Goal: Task Accomplishment & Management: Use online tool/utility

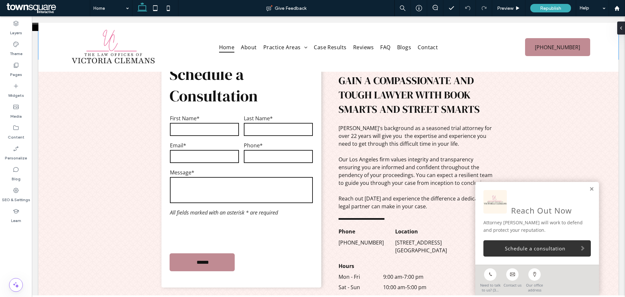
scroll to position [1358, 0]
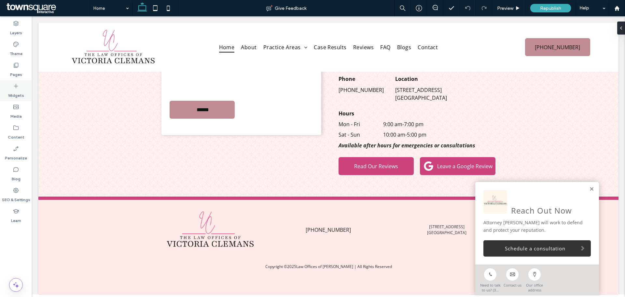
click at [18, 82] on div "Widgets" at bounding box center [16, 90] width 32 height 21
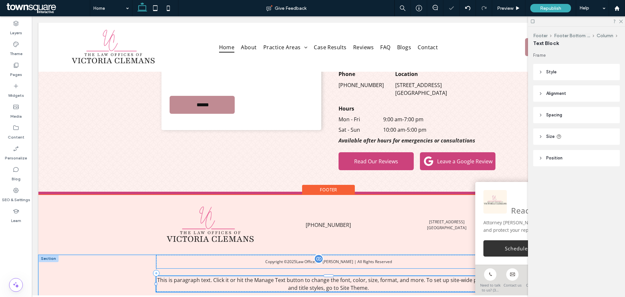
scroll to position [1386, 0]
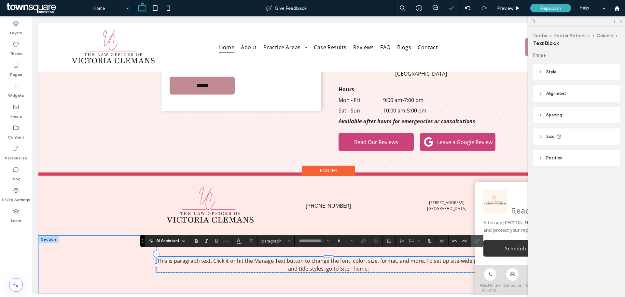
type input "*********"
type input "**"
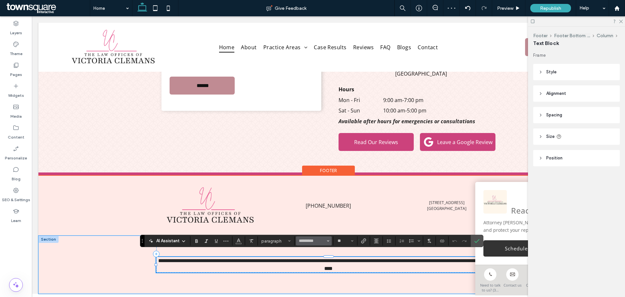
paste div
type input "*"
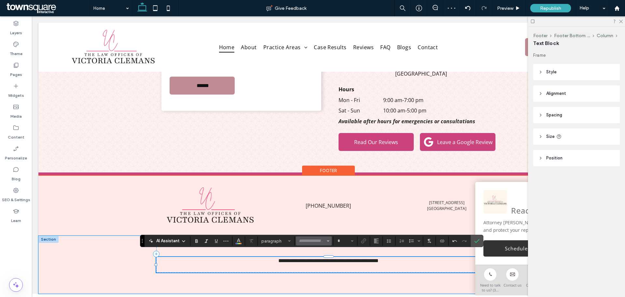
type input "*********"
type input "**"
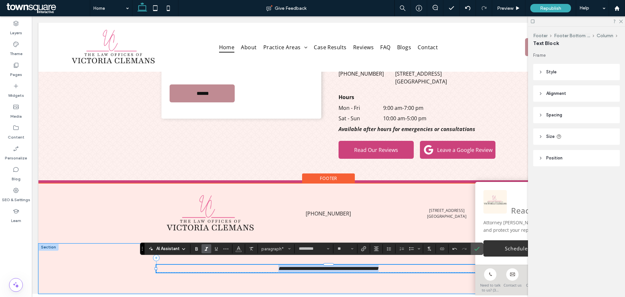
click at [391, 265] on p "**********" at bounding box center [328, 269] width 344 height 8
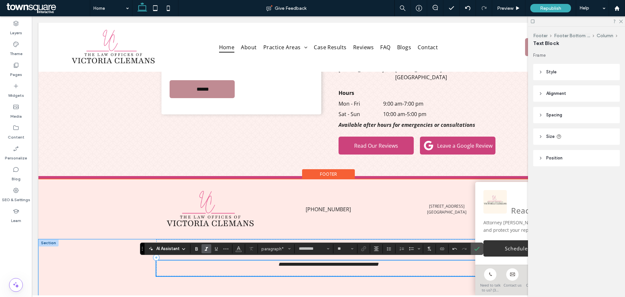
scroll to position [1386, 0]
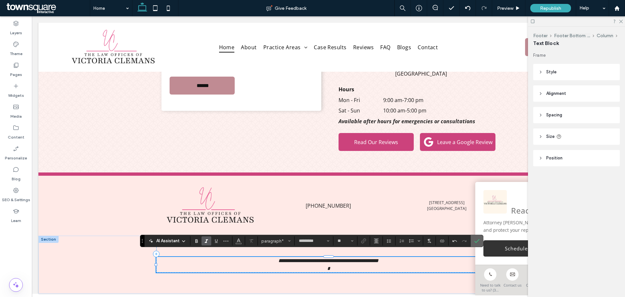
click at [477, 242] on icon "Confirm" at bounding box center [477, 240] width 5 height 5
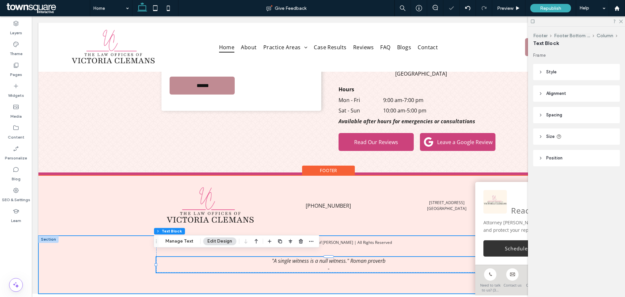
click at [307, 273] on div "Copyright © 2025 Law Offices of Victoria Clemans | All Rights Reserved "A singl…" at bounding box center [328, 265] width 391 height 58
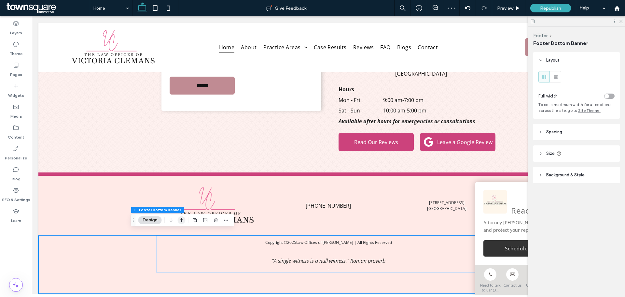
click at [180, 219] on icon "button" at bounding box center [182, 220] width 8 height 12
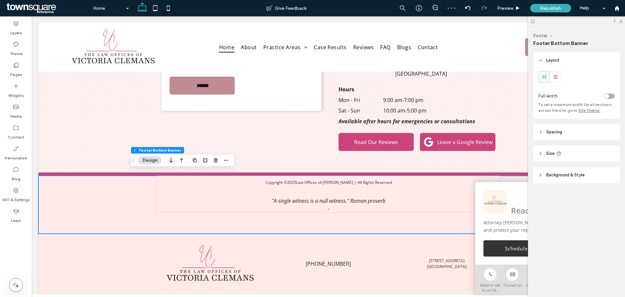
click at [171, 159] on icon "button" at bounding box center [171, 160] width 8 height 12
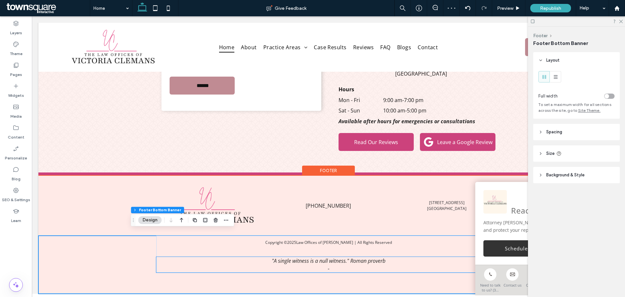
click at [284, 257] on span ""A single witness is a null witness." Roman proverb" at bounding box center [329, 260] width 114 height 7
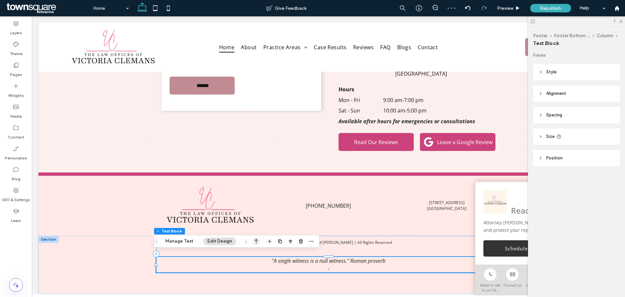
click at [253, 239] on icon "button" at bounding box center [256, 241] width 8 height 12
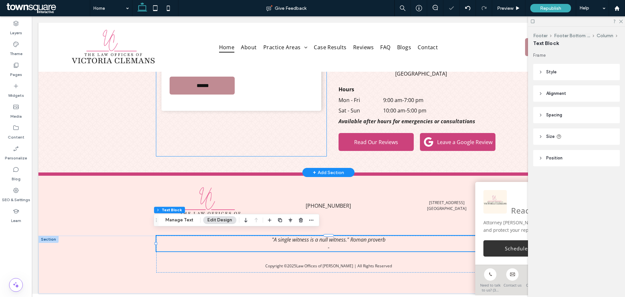
click at [228, 141] on div "Schedule a Consultation Contact Us First Name* Last Name* Email* Phone* Message…" at bounding box center [241, 24] width 170 height 265
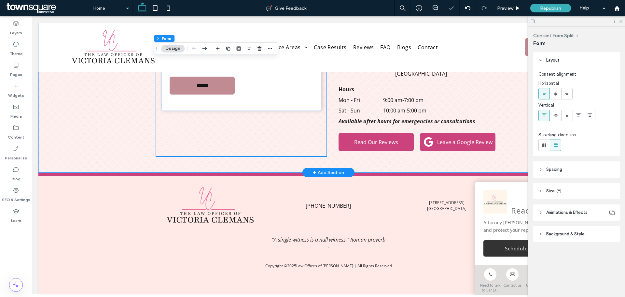
click at [206, 156] on div "Schedule a Consultation Contact Us First Name* Last Name* Email* Phone* Message…" at bounding box center [328, 27] width 391 height 289
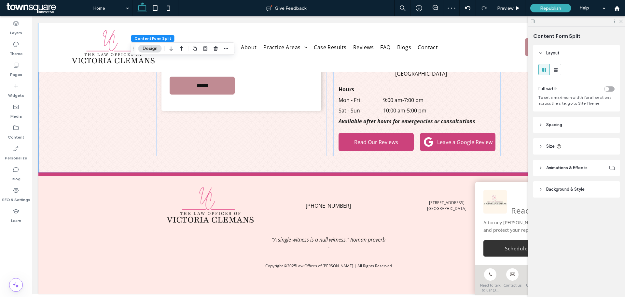
click at [622, 22] on icon at bounding box center [621, 21] width 4 height 4
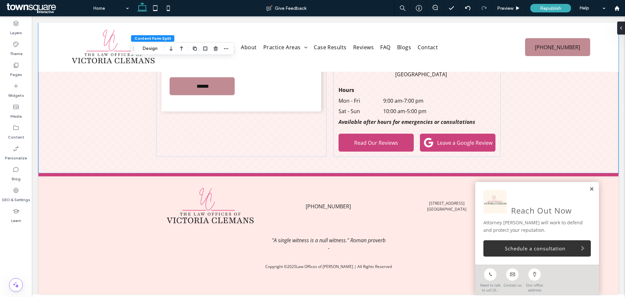
click at [590, 187] on link at bounding box center [592, 189] width 5 height 6
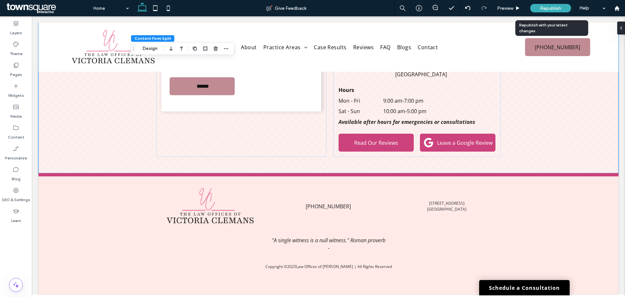
click at [539, 11] on div "Republish" at bounding box center [551, 8] width 41 height 8
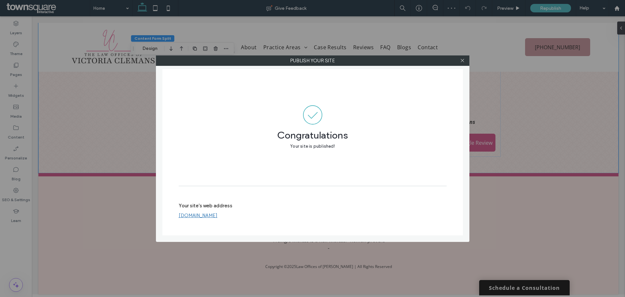
click at [466, 60] on div at bounding box center [463, 61] width 10 height 10
click at [462, 63] on span at bounding box center [462, 61] width 5 height 10
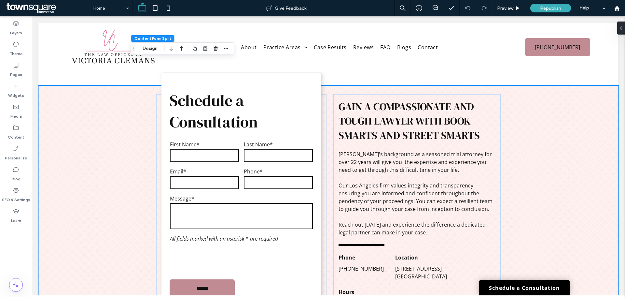
scroll to position [1088, 0]
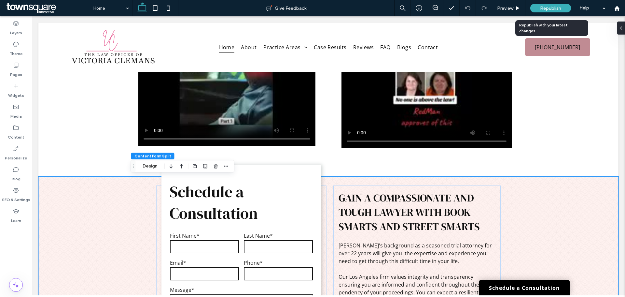
click at [542, 11] on div "Republish" at bounding box center [551, 8] width 41 height 8
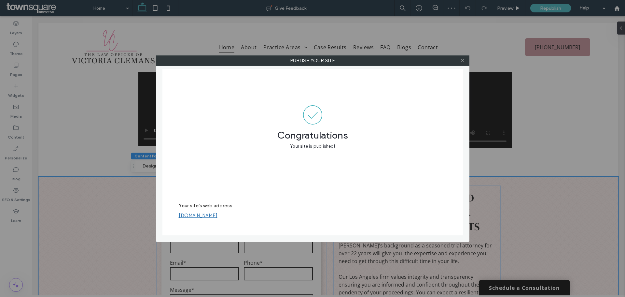
click at [463, 60] on icon at bounding box center [462, 60] width 5 height 5
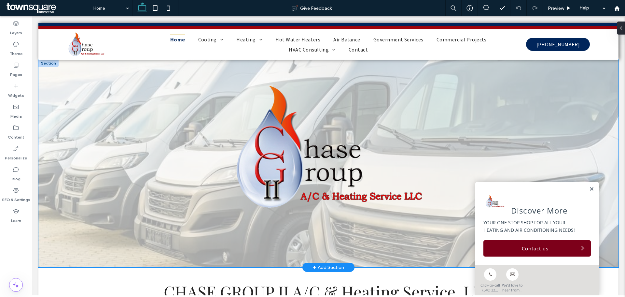
click at [129, 229] on div at bounding box center [328, 163] width 580 height 207
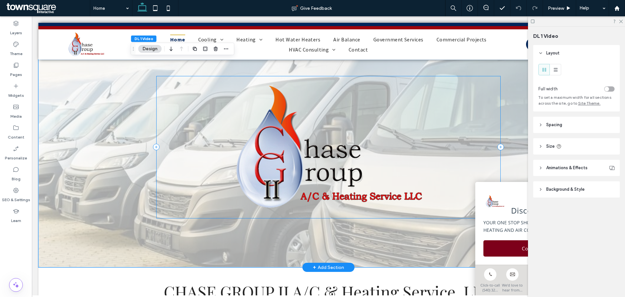
click at [185, 218] on div at bounding box center [328, 147] width 344 height 142
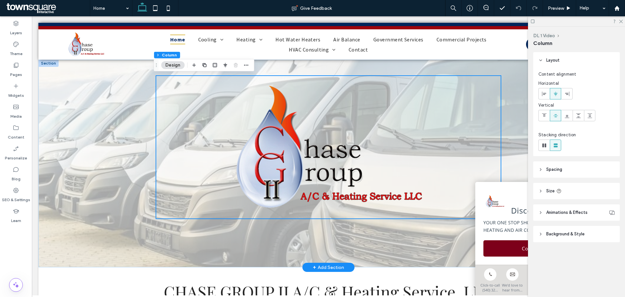
click at [185, 233] on div at bounding box center [328, 163] width 391 height 207
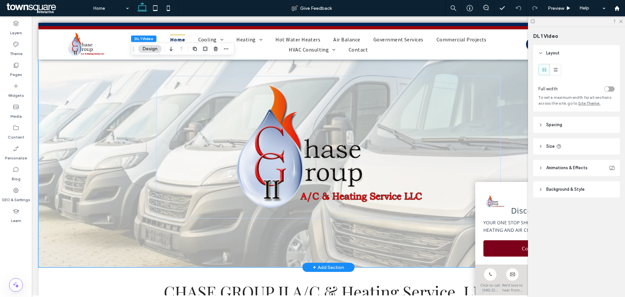
click at [184, 232] on div at bounding box center [328, 163] width 391 height 207
click at [577, 190] on span "Background & Style" at bounding box center [566, 189] width 38 height 7
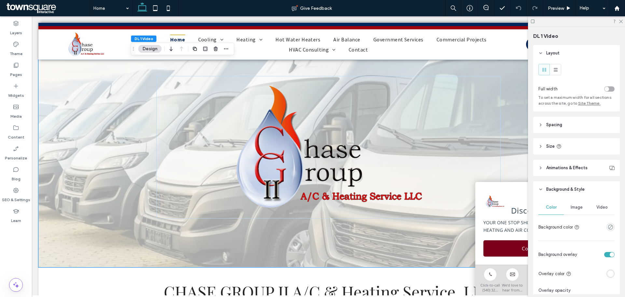
click at [576, 209] on span "Image" at bounding box center [577, 207] width 12 height 5
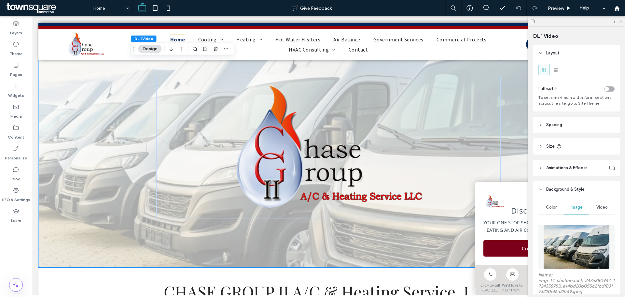
click at [586, 241] on img at bounding box center [577, 246] width 66 height 44
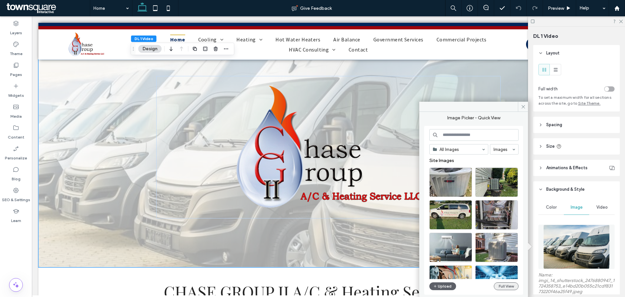
click at [500, 284] on button "Full View" at bounding box center [506, 286] width 25 height 8
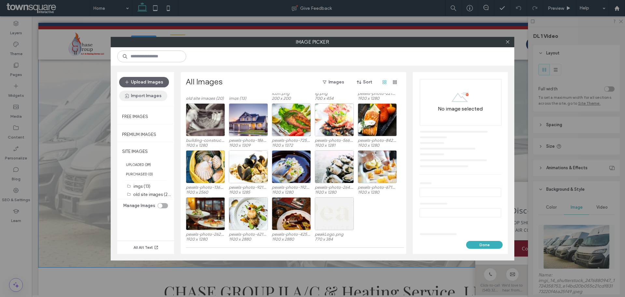
scroll to position [45, 0]
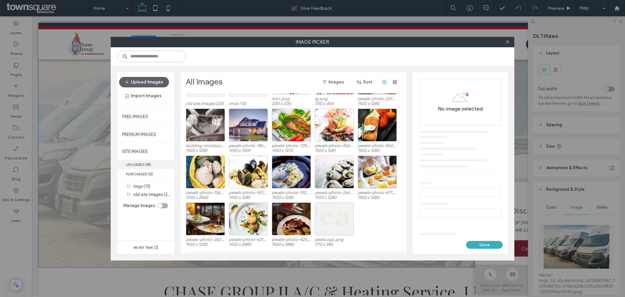
click at [134, 164] on label "UPLOADED ( 39 )" at bounding box center [145, 164] width 57 height 9
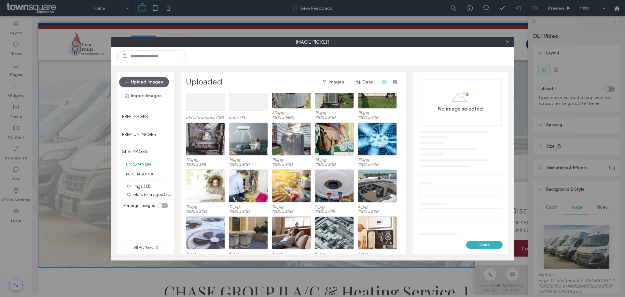
scroll to position [34, 0]
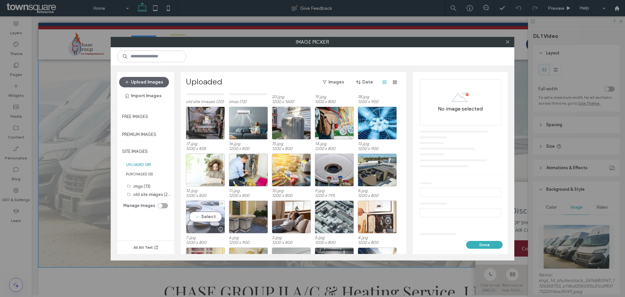
click at [206, 214] on div "Select" at bounding box center [205, 216] width 39 height 33
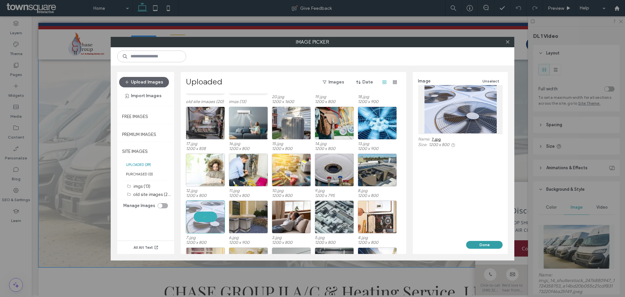
click at [494, 247] on button "Done" at bounding box center [484, 245] width 36 height 8
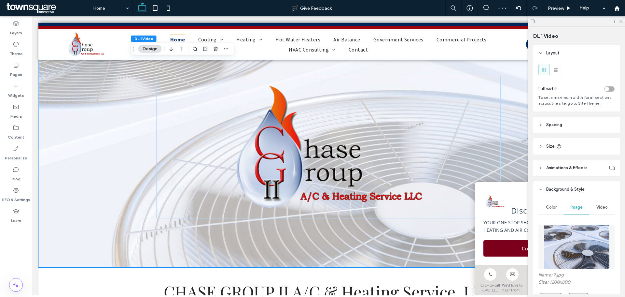
click at [622, 23] on div at bounding box center [576, 21] width 97 height 10
click at [622, 22] on icon at bounding box center [621, 21] width 4 height 4
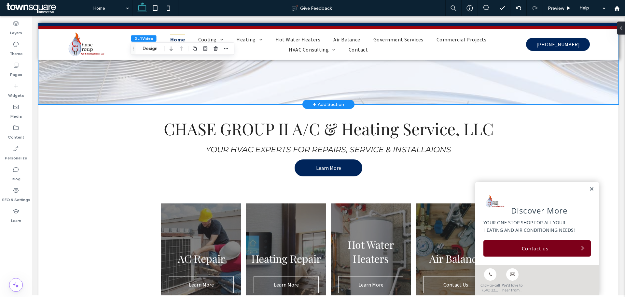
scroll to position [0, 0]
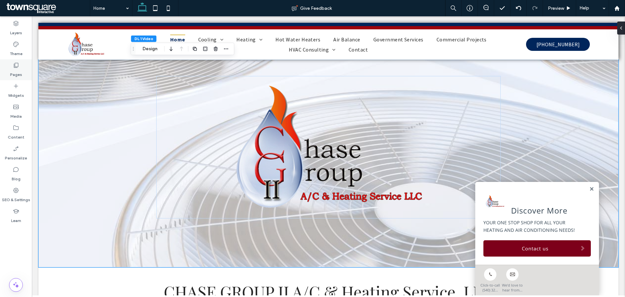
click at [14, 75] on label "Pages" at bounding box center [16, 72] width 12 height 9
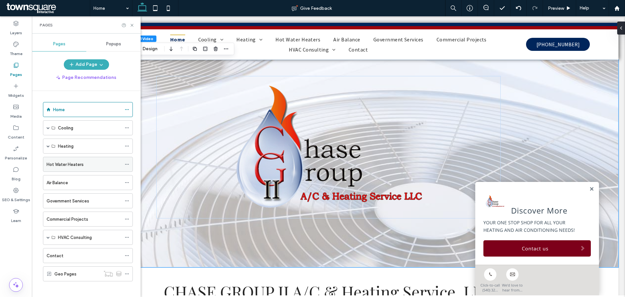
click at [64, 162] on label "Hot Water Heaters" at bounding box center [65, 164] width 37 height 11
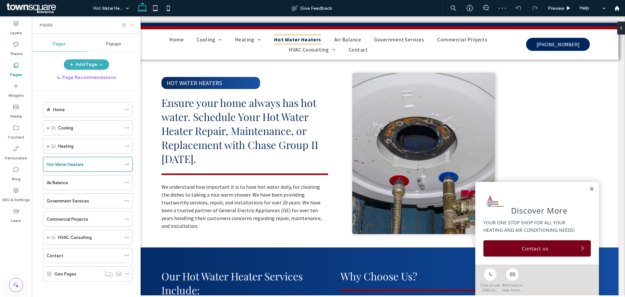
click at [132, 24] on use at bounding box center [132, 25] width 3 height 3
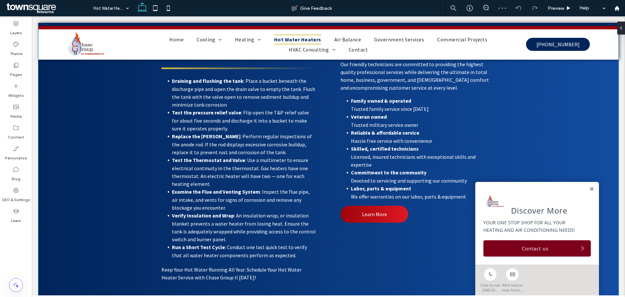
scroll to position [160, 0]
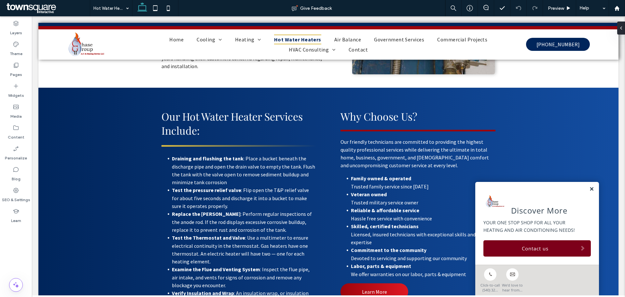
click at [590, 190] on link at bounding box center [592, 189] width 5 height 6
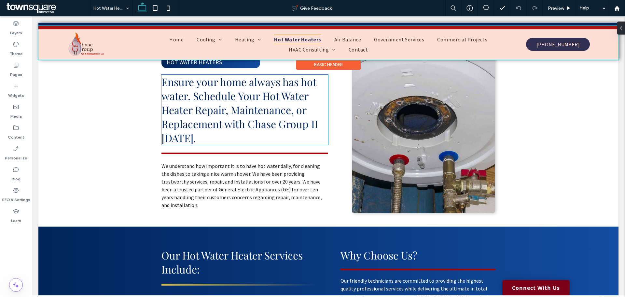
scroll to position [0, 0]
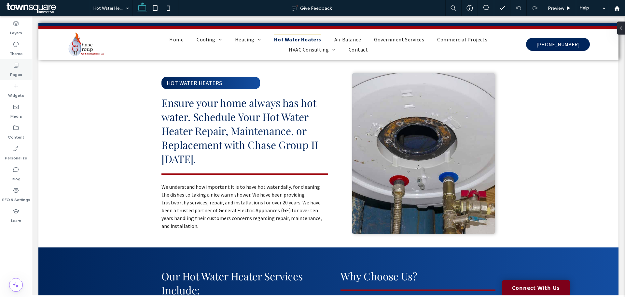
click at [26, 72] on div "Pages" at bounding box center [16, 69] width 32 height 21
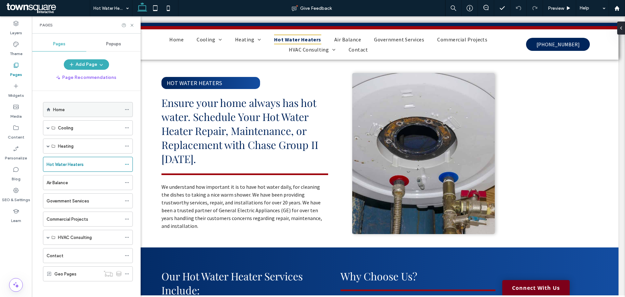
click at [56, 111] on label "Home" at bounding box center [59, 109] width 12 height 11
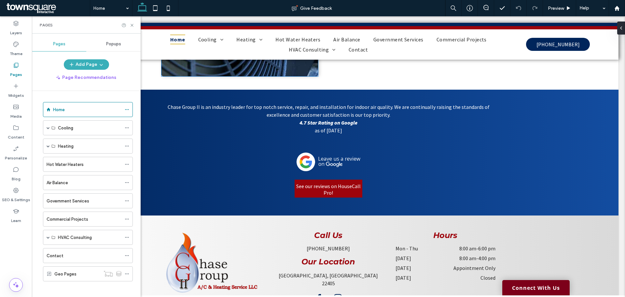
scroll to position [1039, 0]
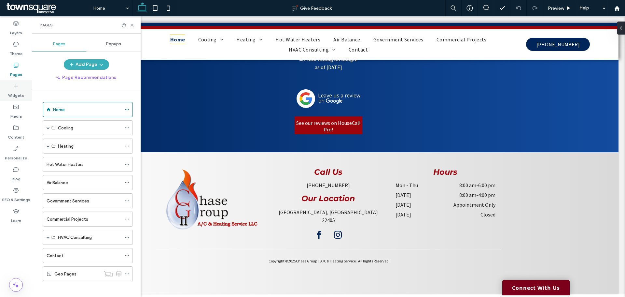
click at [9, 86] on div "Widgets" at bounding box center [16, 90] width 32 height 21
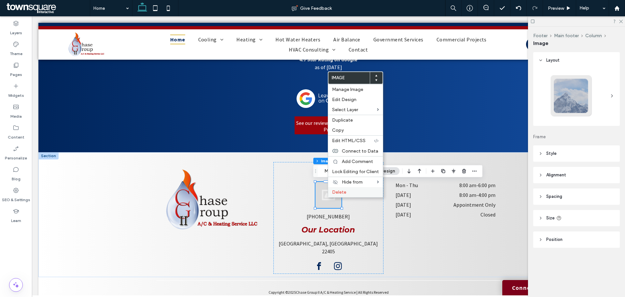
click at [336, 193] on span "Delete" at bounding box center [339, 192] width 14 height 6
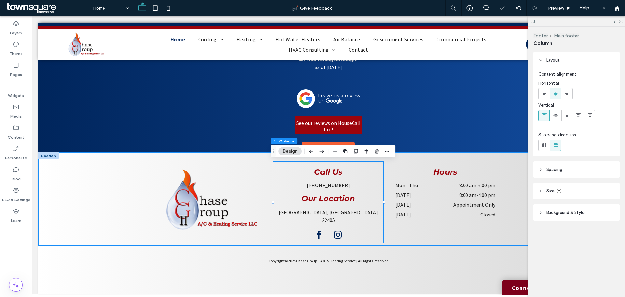
click at [518, 226] on div "Call Us (540) 322-2010 Our Location Fredericksburg, VA 22405 Hours Mon - Thu 8:…" at bounding box center [328, 198] width 391 height 93
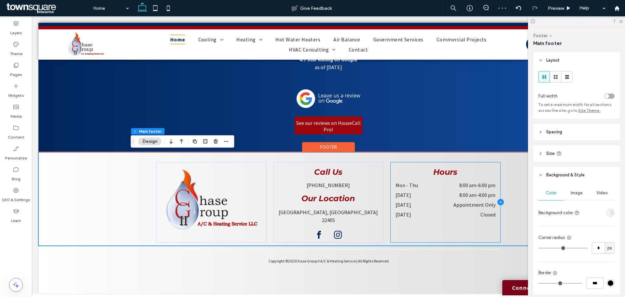
click at [498, 202] on icon at bounding box center [501, 202] width 7 height 7
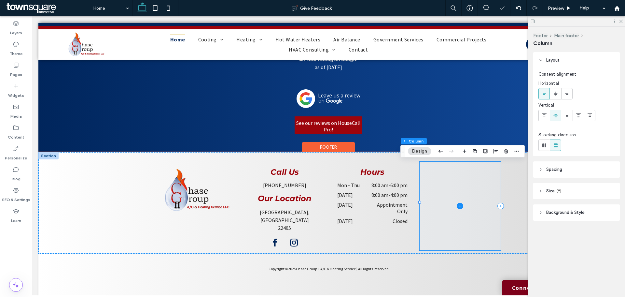
click at [459, 203] on icon at bounding box center [460, 206] width 7 height 7
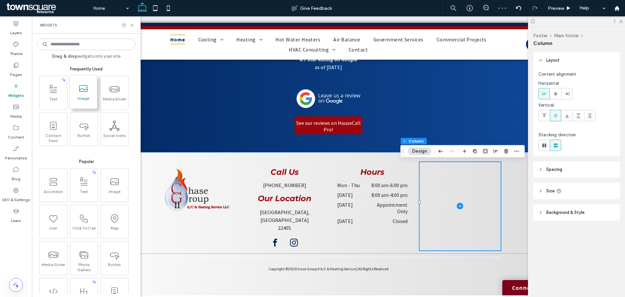
click at [84, 99] on span "Image" at bounding box center [83, 100] width 27 height 9
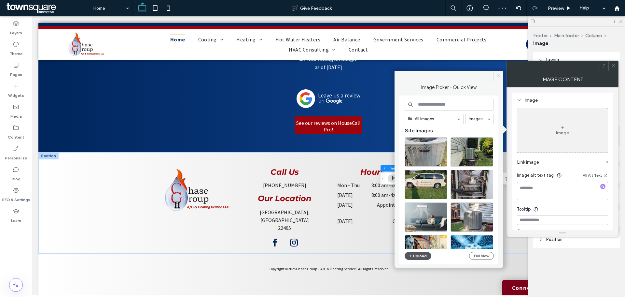
click at [425, 253] on button "Upload" at bounding box center [418, 256] width 27 height 8
click at [418, 258] on button "Upload" at bounding box center [418, 256] width 27 height 8
click at [569, 125] on div "Image" at bounding box center [563, 130] width 91 height 43
click at [420, 252] on button "Upload" at bounding box center [418, 256] width 27 height 8
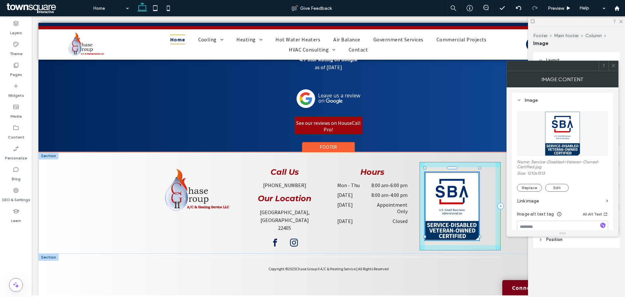
drag, startPoint x: 449, startPoint y: 219, endPoint x: 478, endPoint y: 254, distance: 45.3
click at [478, 254] on div "Call Us (540) 322-2010 Our Location Fredericksburg, VA 22405 Hours Mon - Thu 8:…" at bounding box center [328, 226] width 580 height 149
type input "***"
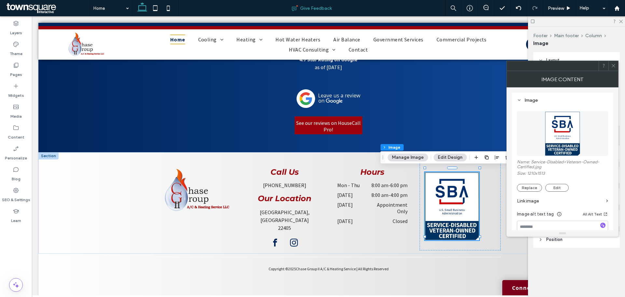
click at [425, 12] on div "Give Feedback" at bounding box center [312, 8] width 267 height 16
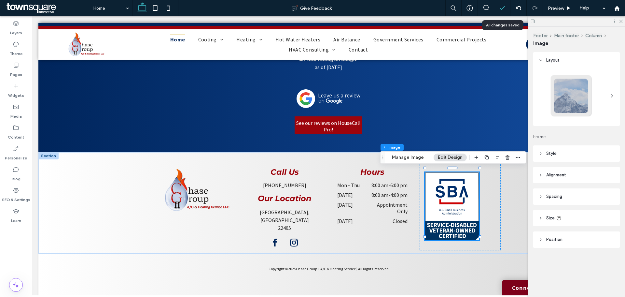
click at [504, 8] on icon at bounding box center [502, 8] width 7 height 7
click at [620, 22] on icon at bounding box center [621, 21] width 4 height 4
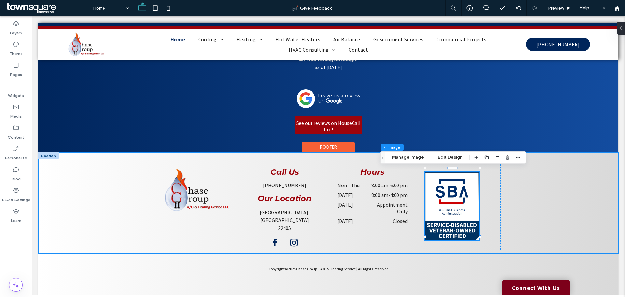
click at [503, 218] on div "Call Us (540) 322-2010 Our Location Fredericksburg, VA 22405 Hours Mon - Thu 8:…" at bounding box center [328, 202] width 391 height 101
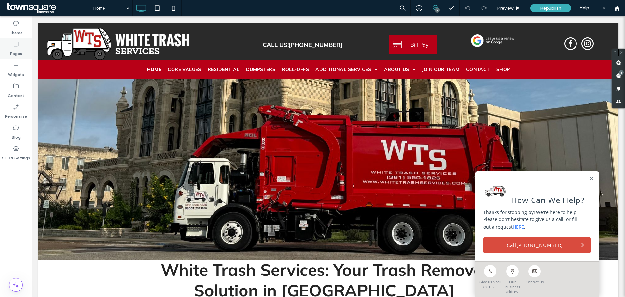
click at [6, 51] on div "Pages" at bounding box center [16, 48] width 32 height 21
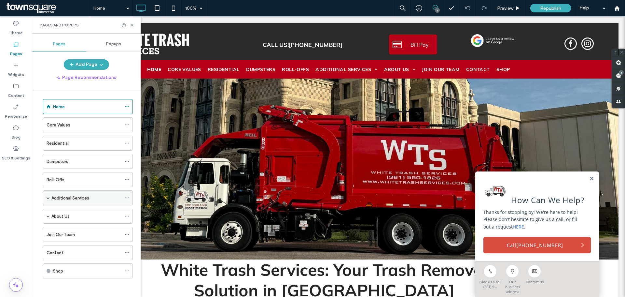
scroll to position [4, 0]
click at [48, 215] on span at bounding box center [48, 214] width 3 height 3
click at [59, 261] on span at bounding box center [59, 259] width 3 height 3
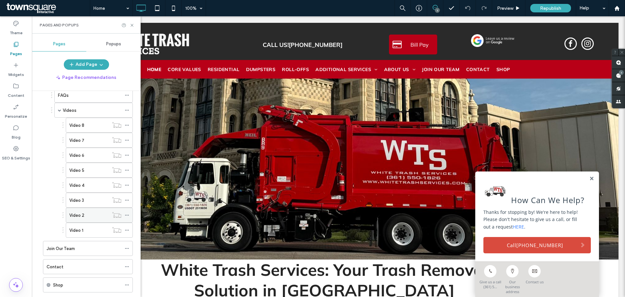
scroll to position [169, 0]
click at [85, 218] on div "Video 1" at bounding box center [88, 215] width 39 height 7
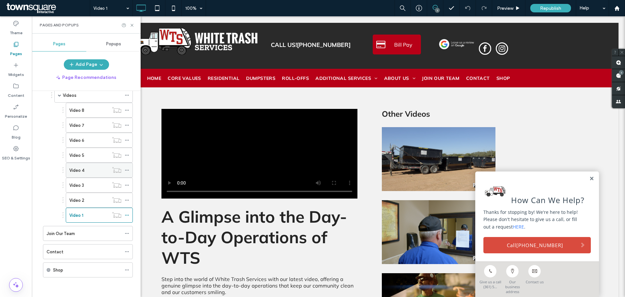
scroll to position [104, 0]
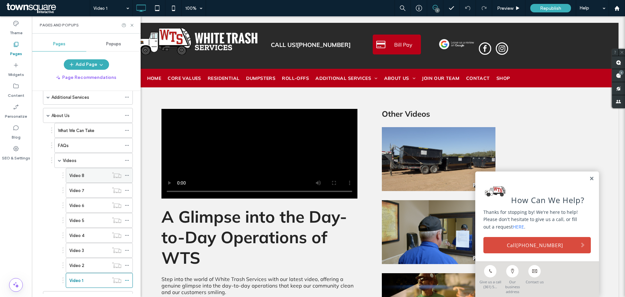
click at [129, 174] on icon at bounding box center [127, 175] width 5 height 5
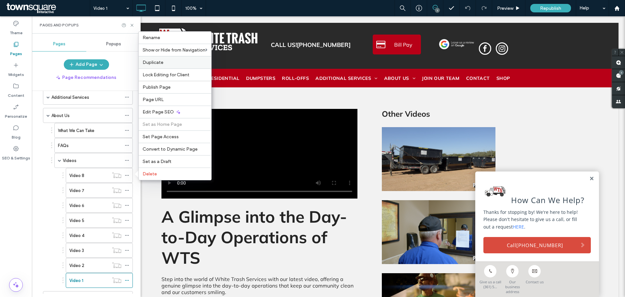
click at [169, 63] on label "Duplicate" at bounding box center [175, 63] width 65 height 6
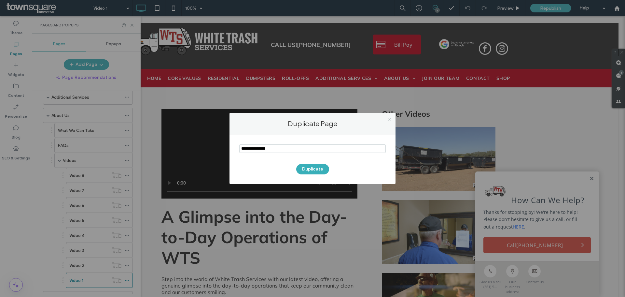
click at [313, 150] on input "notEmpty" at bounding box center [312, 148] width 147 height 8
type input "*******"
click at [322, 169] on button "Duplicate" at bounding box center [312, 169] width 33 height 10
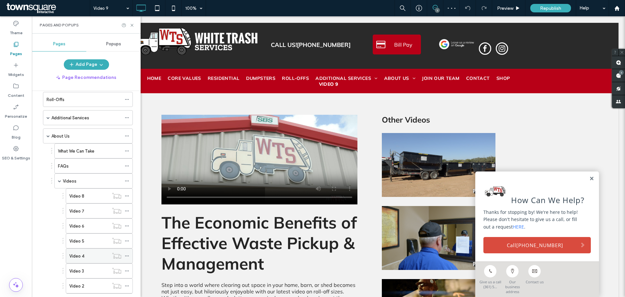
scroll to position [187, 0]
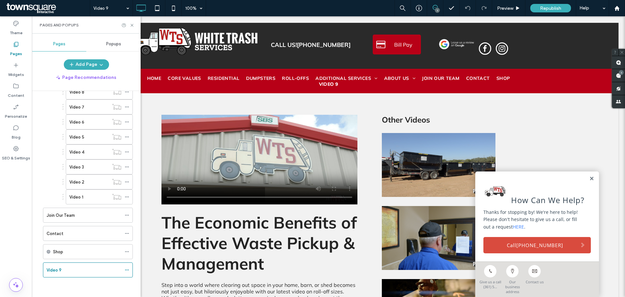
click at [41, 267] on div "Video 9" at bounding box center [86, 269] width 93 height 15
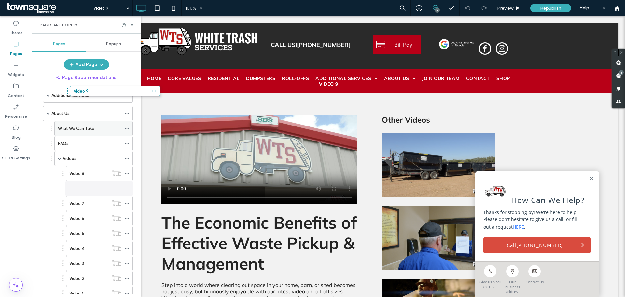
scroll to position [93, 0]
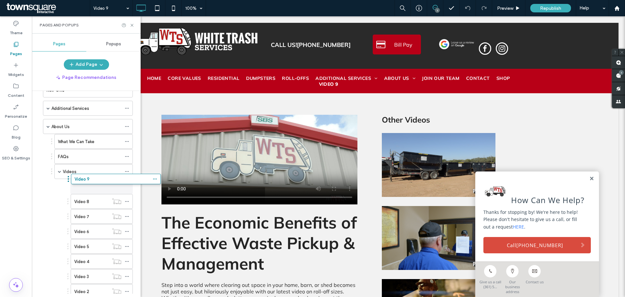
drag, startPoint x: 41, startPoint y: 268, endPoint x: 69, endPoint y: 179, distance: 92.9
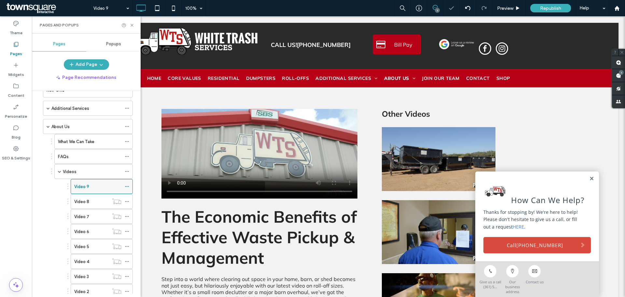
click at [109, 186] on div "Video 9" at bounding box center [97, 186] width 47 height 7
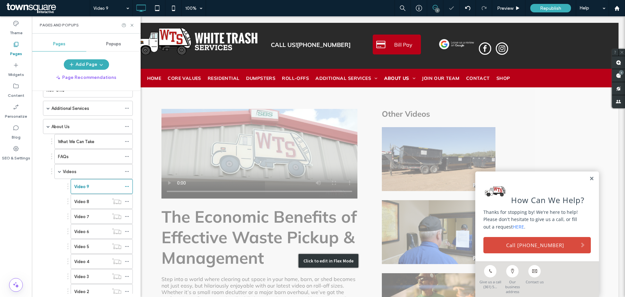
scroll to position [0, 0]
click at [234, 168] on div "Click to edit in Flex Mode" at bounding box center [328, 260] width 580 height 347
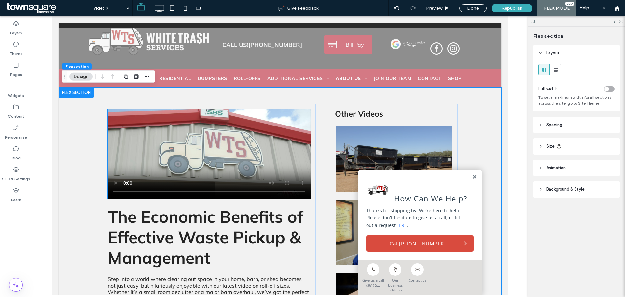
click at [234, 168] on video at bounding box center [208, 154] width 203 height 90
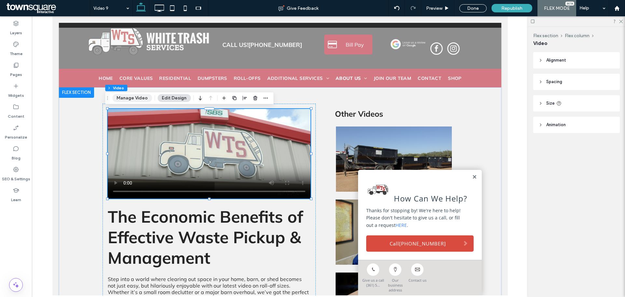
click at [132, 97] on button "Manage Video" at bounding box center [132, 98] width 40 height 8
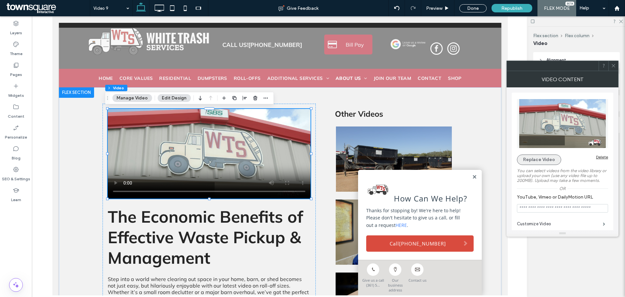
click at [551, 158] on button "Replace Video" at bounding box center [539, 159] width 44 height 10
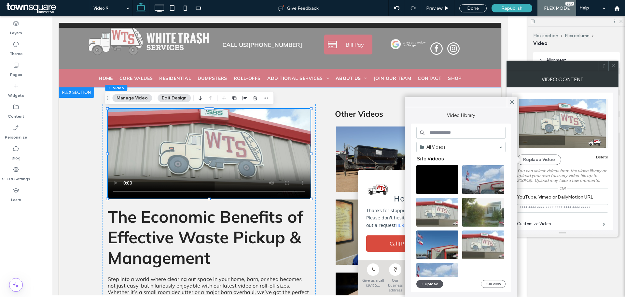
click at [434, 282] on button "Upload" at bounding box center [430, 284] width 27 height 8
click at [434, 284] on button "Upload" at bounding box center [430, 284] width 27 height 8
click at [440, 110] on div "Video Library All Videos Site Videos Free Videos Upload Full View" at bounding box center [461, 202] width 112 height 190
click at [431, 285] on button "Upload" at bounding box center [430, 284] width 27 height 8
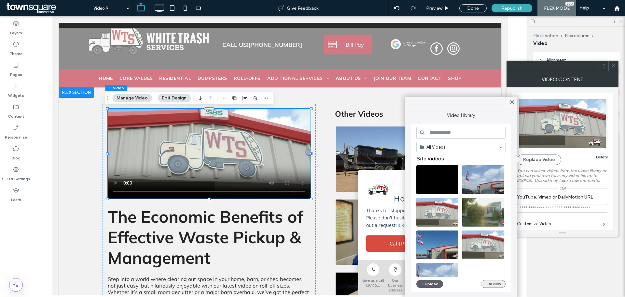
click at [497, 286] on button "Full View" at bounding box center [493, 284] width 25 height 8
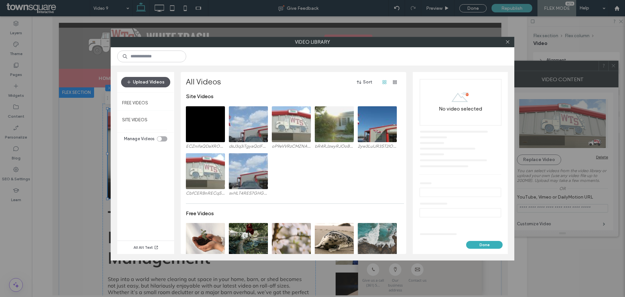
click at [155, 83] on button "Upload Videos" at bounding box center [145, 82] width 49 height 10
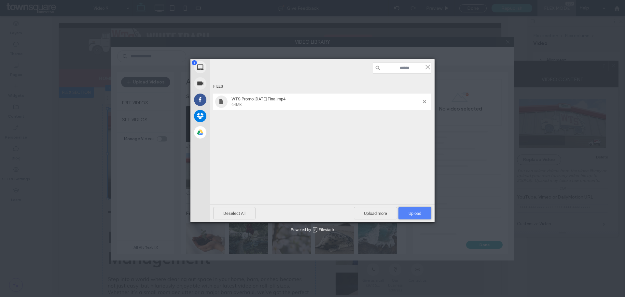
click at [419, 213] on span "Upload 1" at bounding box center [415, 213] width 13 height 5
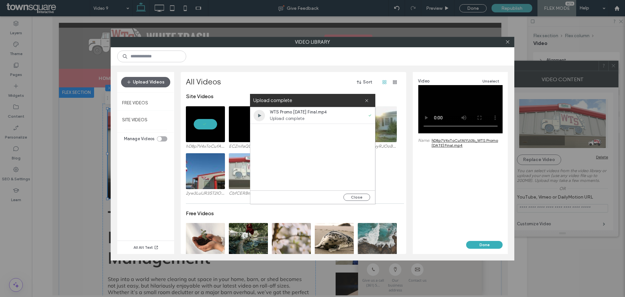
click at [303, 118] on span "Upload complete" at bounding box center [307, 118] width 75 height 7
click at [356, 197] on button "Close" at bounding box center [357, 196] width 27 height 7
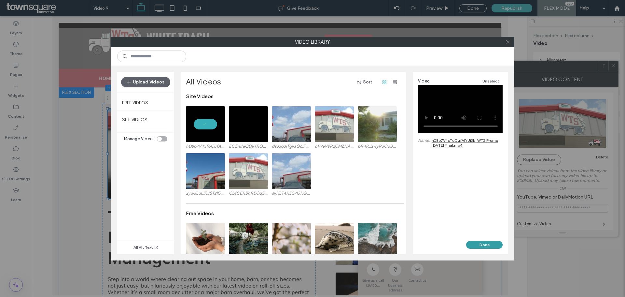
click at [494, 246] on button "Done" at bounding box center [484, 245] width 36 height 8
type input "**********"
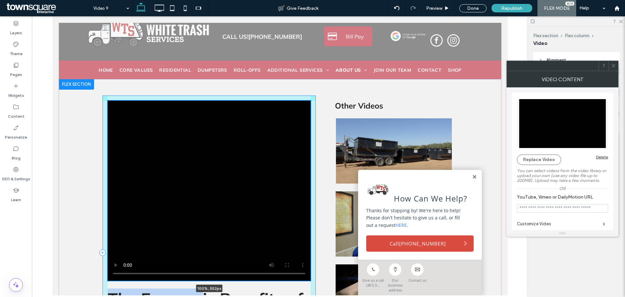
scroll to position [29, 0]
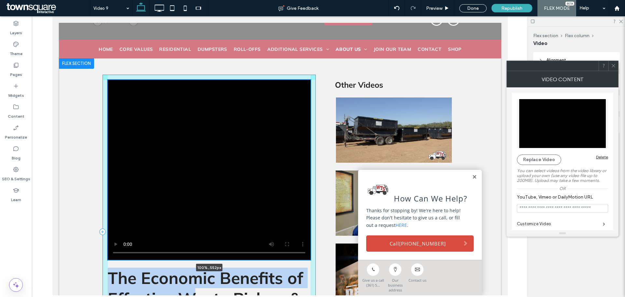
type input "***"
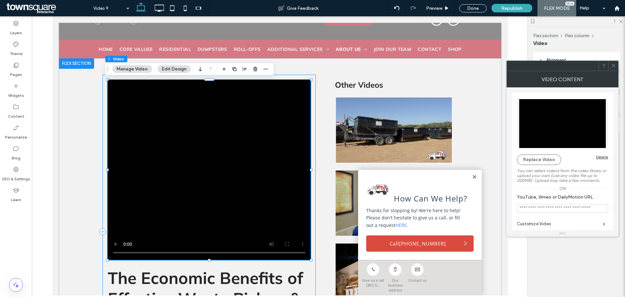
click at [199, 261] on div "100% , 552px The Economic Benefits of Effective Waste Pickup & Management Step …" at bounding box center [208, 232] width 213 height 314
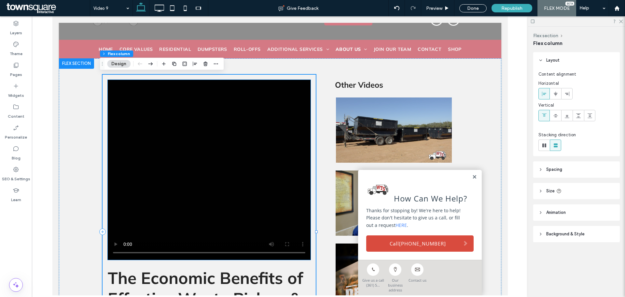
click at [295, 152] on video at bounding box center [208, 170] width 203 height 180
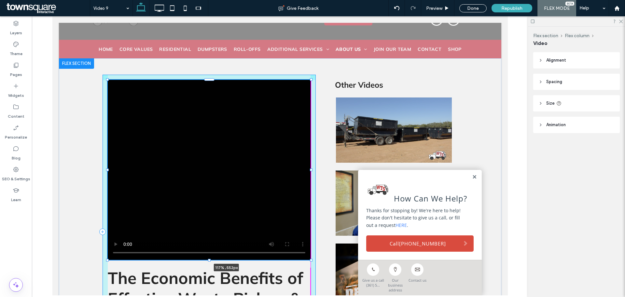
drag, startPoint x: 309, startPoint y: 169, endPoint x: 344, endPoint y: 170, distance: 35.2
click at [344, 170] on div "117% , 552px The Economic Benefits of Effective Waste Pickup & Management Step …" at bounding box center [280, 231] width 391 height 347
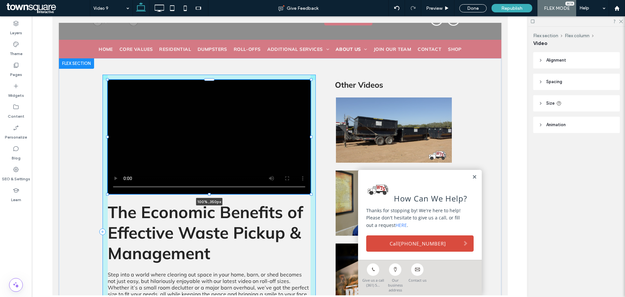
drag, startPoint x: 205, startPoint y: 260, endPoint x: 217, endPoint y: 194, distance: 66.9
click at [217, 194] on div "100% , 350px The Economic Benefits of Effective Waste Pickup & Management Step …" at bounding box center [280, 231] width 391 height 347
type input "***"
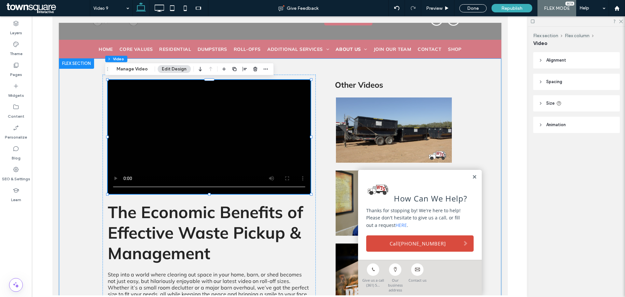
click at [93, 224] on div "100% , 350px The Economic Benefits of Effective Waste Pickup & Management Step …" at bounding box center [280, 231] width 391 height 347
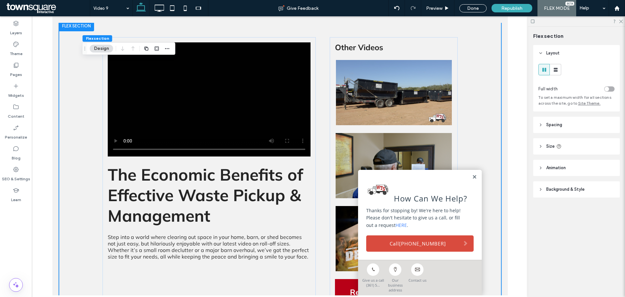
scroll to position [62, 0]
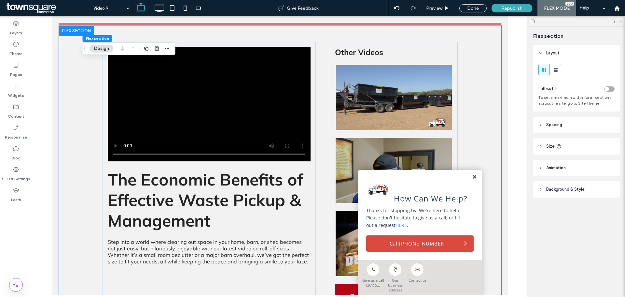
click at [472, 180] on link at bounding box center [474, 177] width 5 height 6
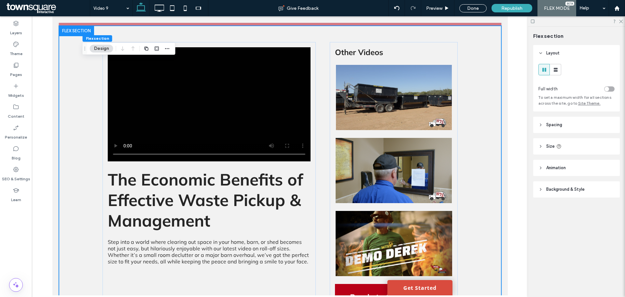
click at [319, 151] on div "The Economic Benefits of Effective Waste Pickup & Management Step into a world …" at bounding box center [280, 199] width 391 height 347
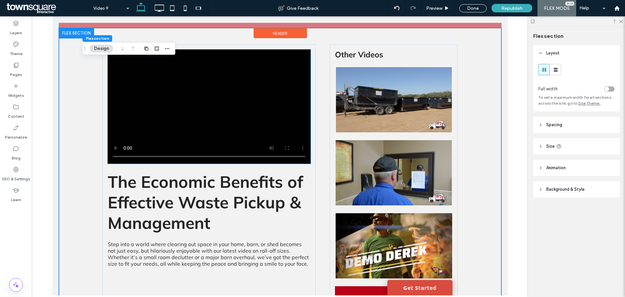
scroll to position [33, 0]
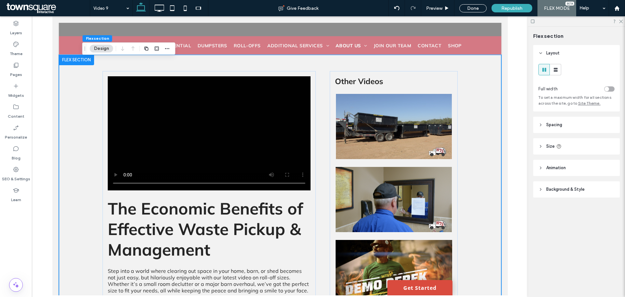
click at [519, 132] on div at bounding box center [280, 155] width 496 height 279
click at [219, 211] on span "The Economic Benefits of Effective Waste Pickup & Management" at bounding box center [204, 229] width 195 height 62
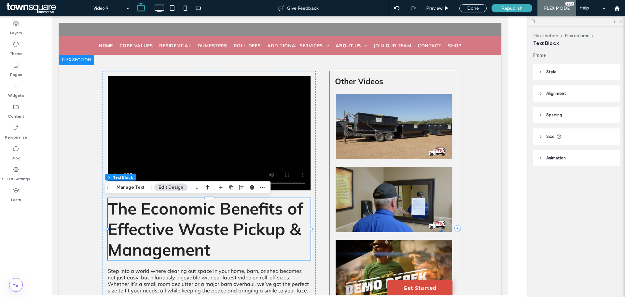
click at [330, 144] on div "Other Videos Ready to Optimize Your Waste Management? Contact Us Now! CONTACT U…" at bounding box center [394, 228] width 128 height 314
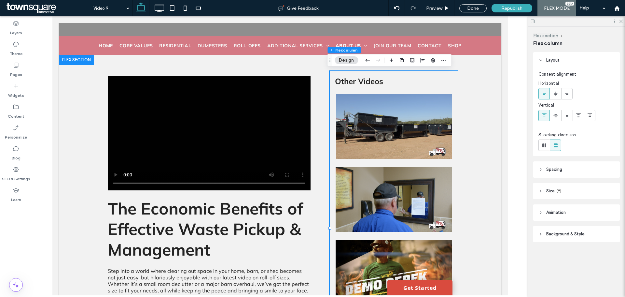
click at [323, 146] on div "The Economic Benefits of Effective Waste Pickup & Management Step into a world …" at bounding box center [280, 228] width 391 height 347
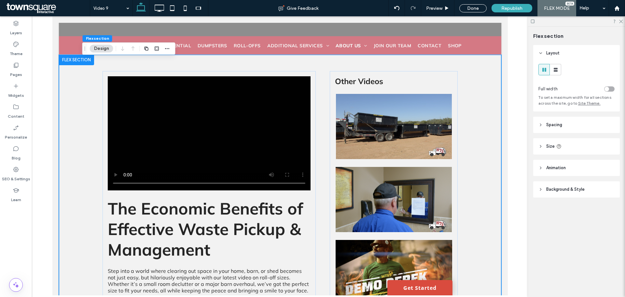
click at [516, 156] on div at bounding box center [280, 155] width 496 height 279
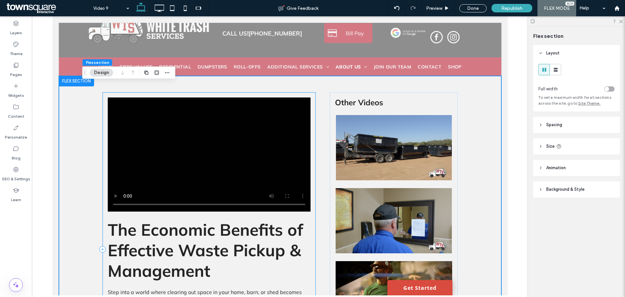
scroll to position [0, 0]
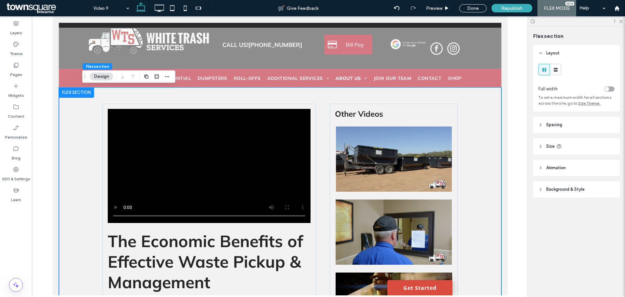
click at [49, 118] on div at bounding box center [280, 155] width 496 height 279
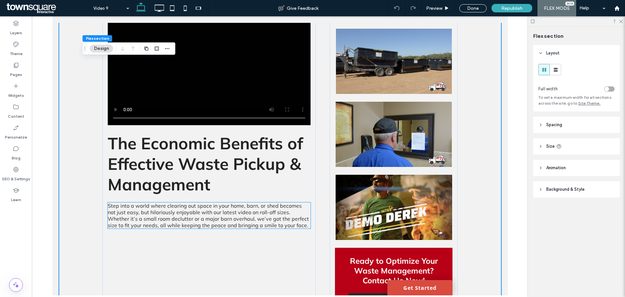
scroll to position [65, 0]
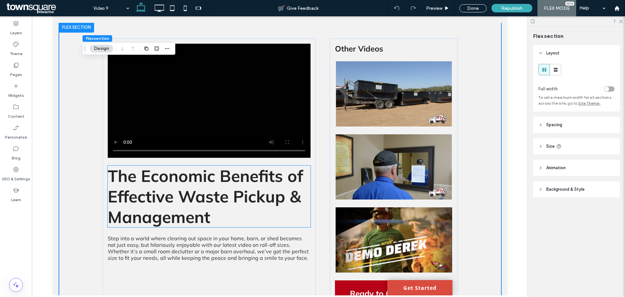
click at [208, 197] on span "The Economic Benefits of Effective Waste Pickup & Management" at bounding box center [204, 196] width 195 height 62
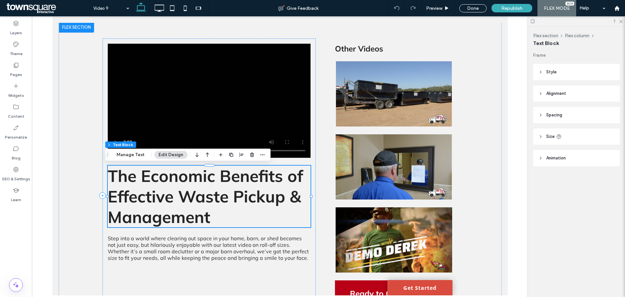
click at [208, 197] on span "The Economic Benefits of Effective Waste Pickup & Management" at bounding box center [204, 196] width 195 height 62
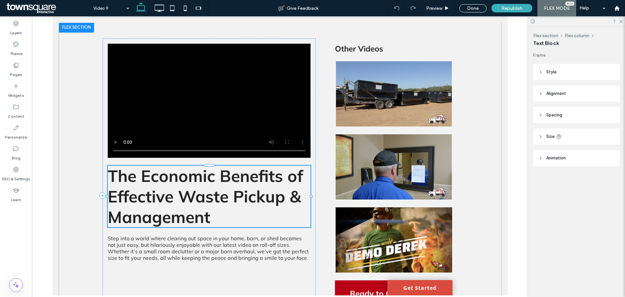
click at [141, 199] on span "The Economic Benefits of Effective Waste Pickup & Management" at bounding box center [204, 196] width 195 height 62
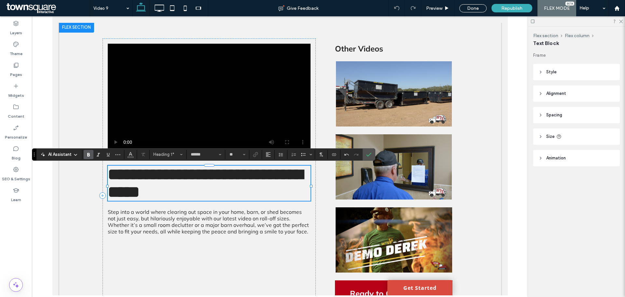
click at [249, 192] on h1 "**********" at bounding box center [208, 182] width 203 height 35
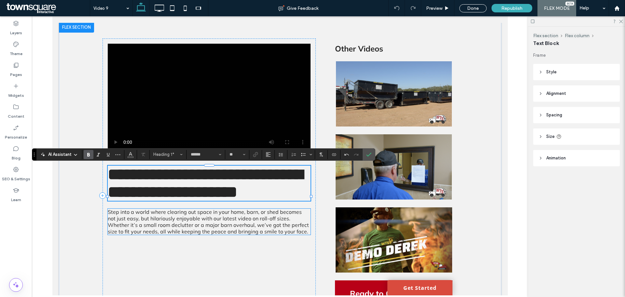
click at [233, 235] on span "Step into a world where clearing out space in your home, barn, or shed becomes …" at bounding box center [207, 221] width 201 height 26
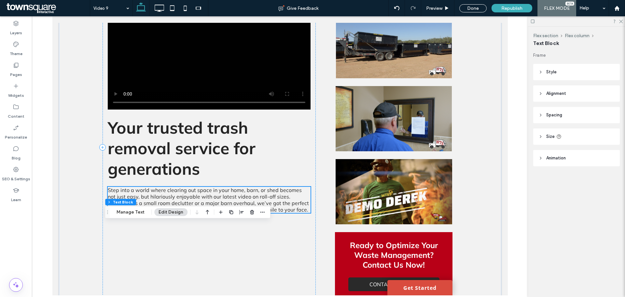
scroll to position [130, 0]
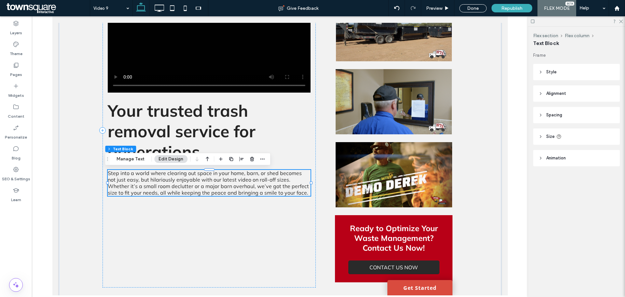
click at [195, 179] on span "Step into a world where clearing out space in your home, barn, or shed becomes …" at bounding box center [207, 183] width 201 height 26
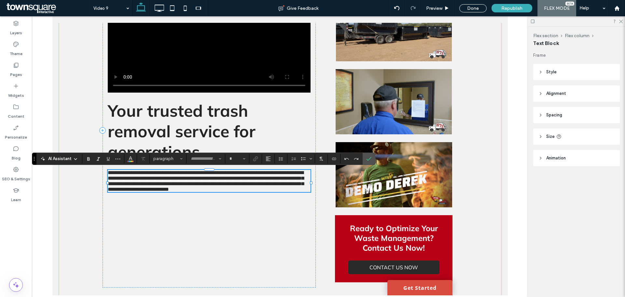
type input "******"
type input "**"
click at [56, 103] on body "**********" at bounding box center [280, 229] width 456 height 686
click at [319, 135] on div "**********" at bounding box center [280, 130] width 391 height 347
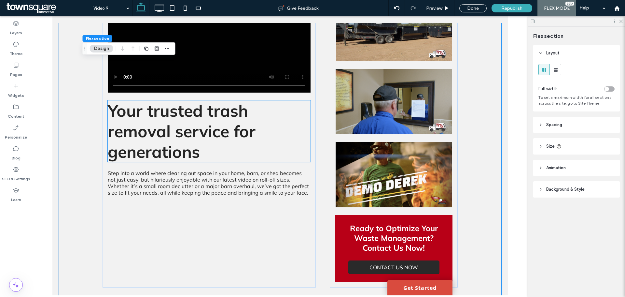
click at [206, 155] on h1 "Your trusted trash removal service for generations" at bounding box center [208, 131] width 203 height 62
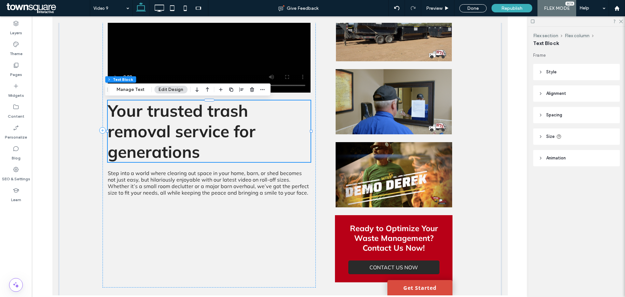
click at [206, 155] on h1 "Your trusted trash removal service for generations" at bounding box center [208, 131] width 203 height 62
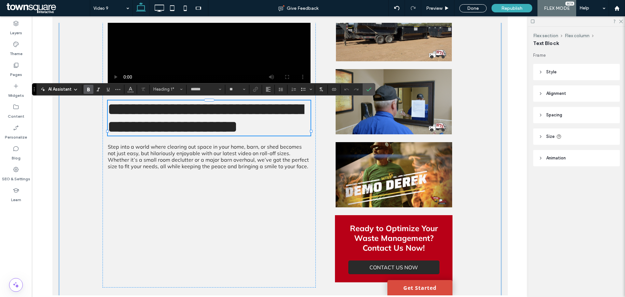
click at [92, 202] on div "**********" at bounding box center [280, 130] width 391 height 347
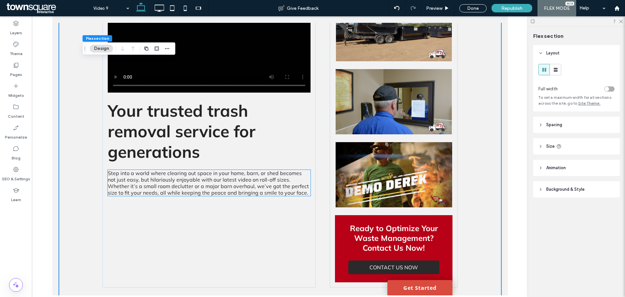
click at [120, 182] on span "Step into a world where clearing out space in your home, barn, or shed becomes …" at bounding box center [207, 183] width 201 height 26
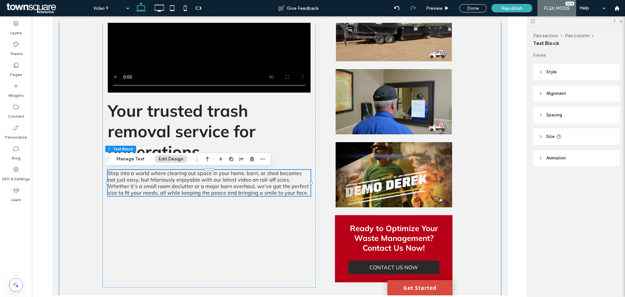
click at [64, 186] on div "Your trusted trash removal service for generations Step into a world where clea…" at bounding box center [280, 130] width 443 height 347
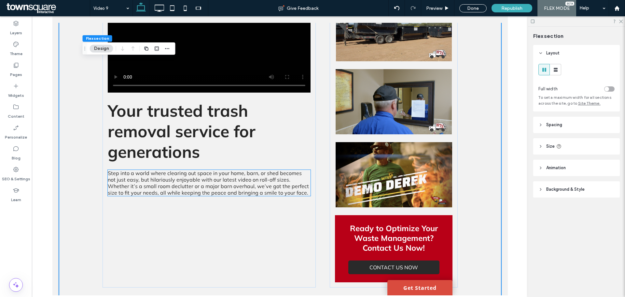
click at [147, 187] on span "Step into a world where clearing out space in your home, barn, or shed becomes …" at bounding box center [207, 183] width 201 height 26
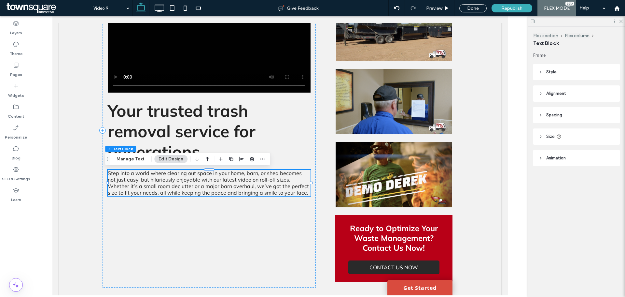
click at [147, 187] on span "Step into a world where clearing out space in your home, barn, or shed becomes …" at bounding box center [207, 183] width 201 height 26
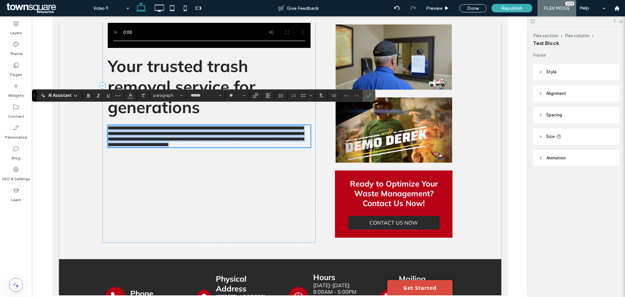
scroll to position [98, 0]
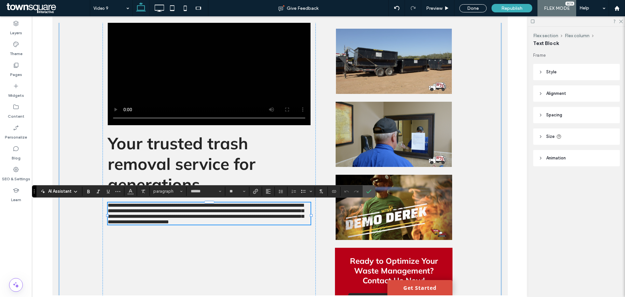
click at [88, 115] on div "**********" at bounding box center [280, 163] width 391 height 347
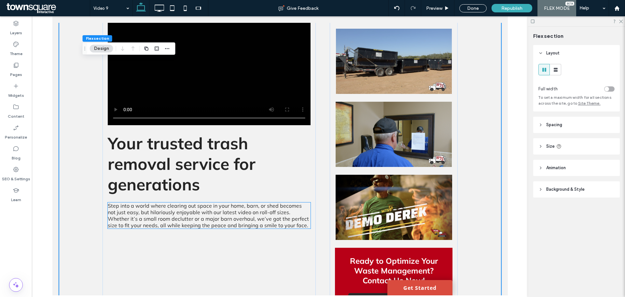
click at [149, 218] on span "Step into a world where clearing out space in your home, barn, or shed becomes …" at bounding box center [207, 215] width 201 height 26
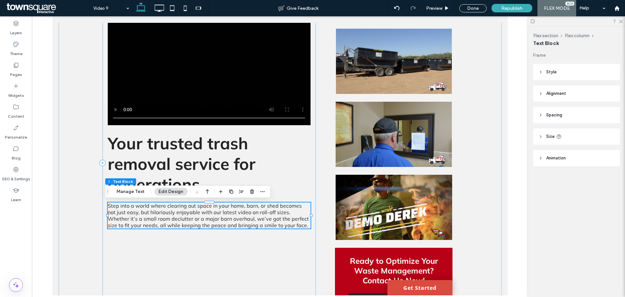
click at [149, 218] on span "Step into a world where clearing out space in your home, barn, or shed becomes …" at bounding box center [207, 215] width 201 height 26
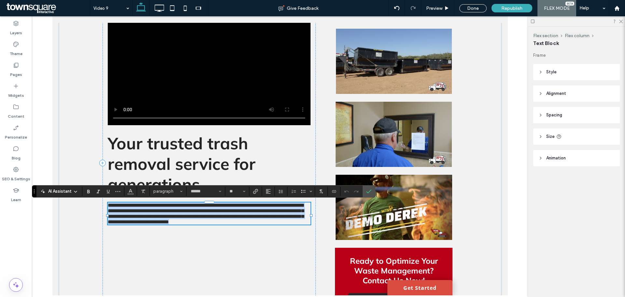
copy span "**********"
click at [129, 220] on span "**********" at bounding box center [205, 213] width 196 height 21
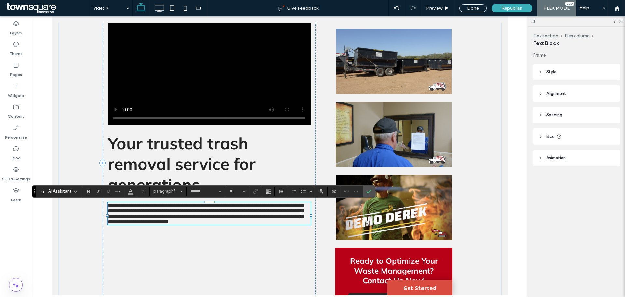
click at [241, 216] on span "**********" at bounding box center [205, 213] width 196 height 21
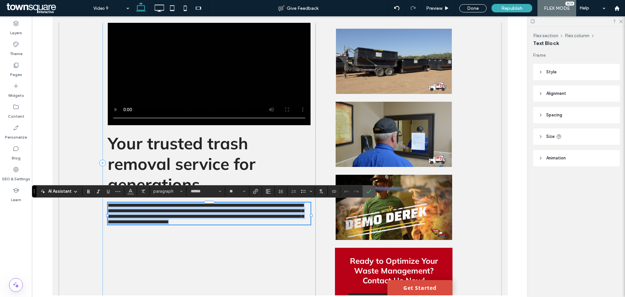
click at [241, 216] on span "**********" at bounding box center [205, 213] width 196 height 21
paste div
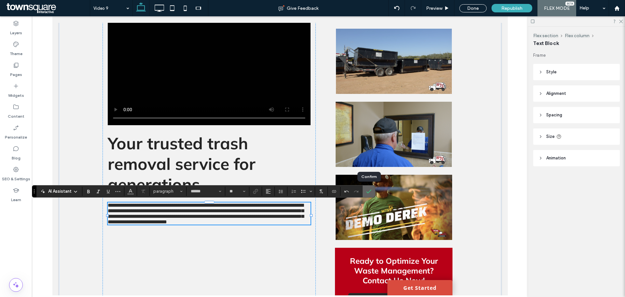
click at [372, 191] on label "Confirm" at bounding box center [369, 191] width 10 height 12
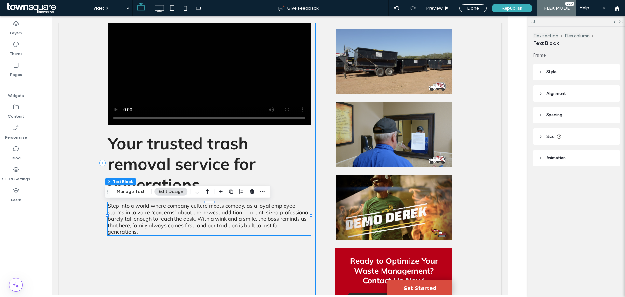
click at [282, 249] on div "Your trusted trash removal service for generations Step into a world where comp…" at bounding box center [208, 163] width 213 height 314
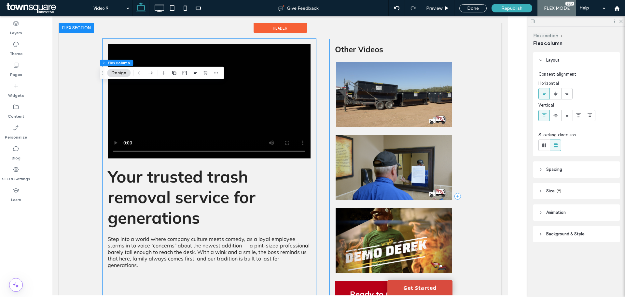
scroll to position [0, 0]
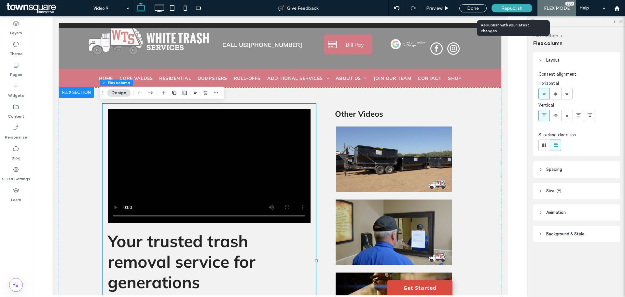
click at [508, 6] on span "Republish" at bounding box center [512, 9] width 21 height 6
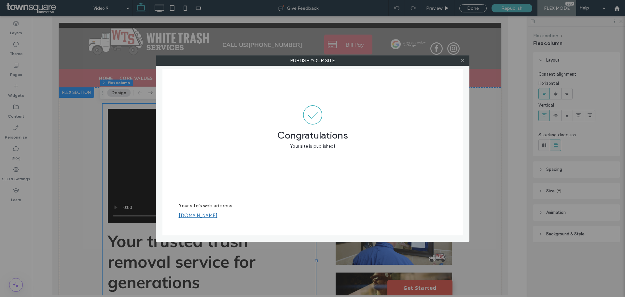
click at [462, 59] on icon at bounding box center [462, 60] width 5 height 5
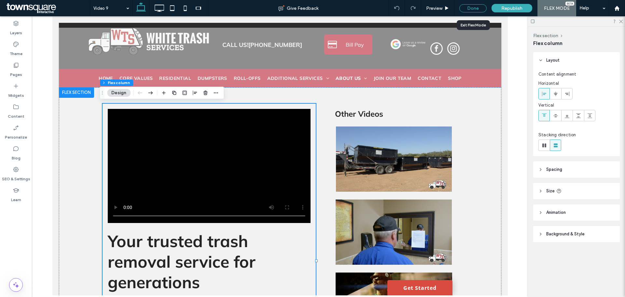
click at [467, 10] on div "Done" at bounding box center [473, 8] width 27 height 8
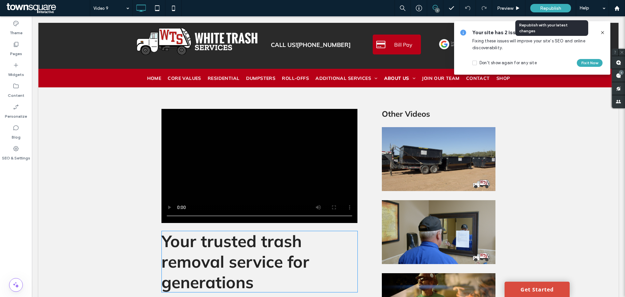
click at [561, 9] on span "Republish" at bounding box center [550, 9] width 21 height 6
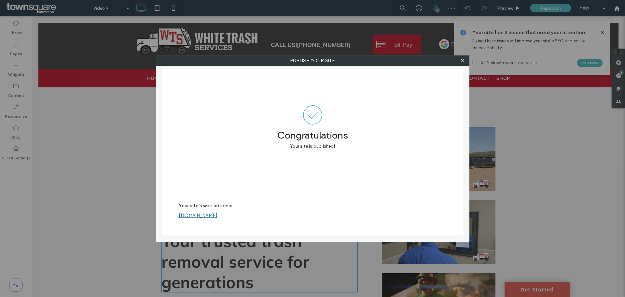
click at [460, 61] on div at bounding box center [463, 61] width 10 height 10
click at [460, 60] on div at bounding box center [463, 61] width 10 height 10
click at [461, 60] on icon at bounding box center [462, 60] width 5 height 5
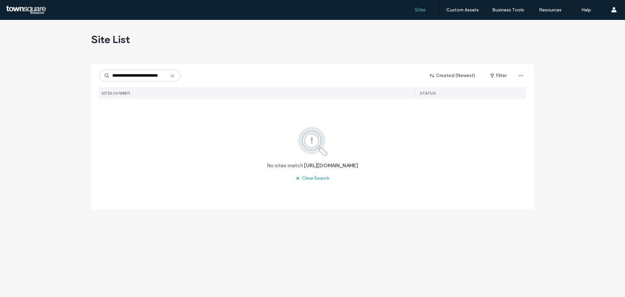
drag, startPoint x: 118, startPoint y: 74, endPoint x: 99, endPoint y: 74, distance: 18.2
click at [99, 74] on input "**********" at bounding box center [139, 76] width 81 height 12
click at [154, 77] on input "**********" at bounding box center [139, 76] width 81 height 12
type input "**********"
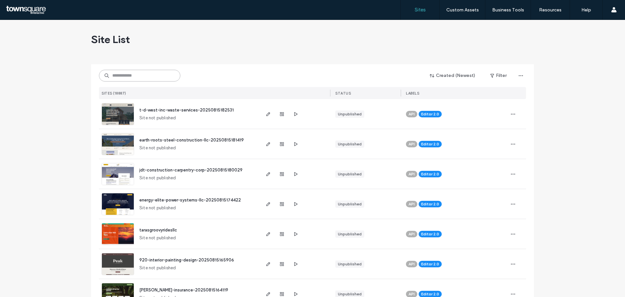
drag, startPoint x: 163, startPoint y: 72, endPoint x: 157, endPoint y: 72, distance: 6.2
click at [162, 72] on input at bounding box center [139, 76] width 81 height 12
paste input "**********"
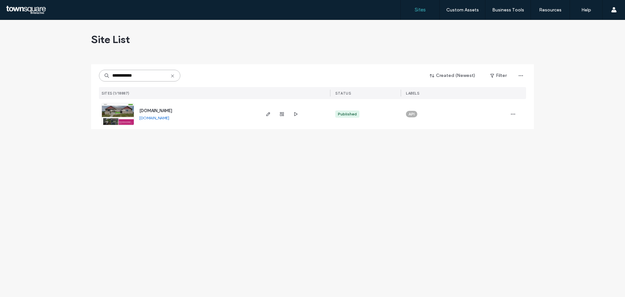
type input "**********"
click at [146, 111] on span "[DOMAIN_NAME]" at bounding box center [155, 110] width 33 height 5
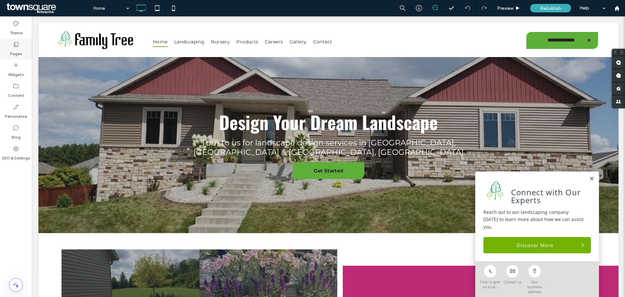
click at [21, 51] on label "Pages" at bounding box center [16, 52] width 12 height 9
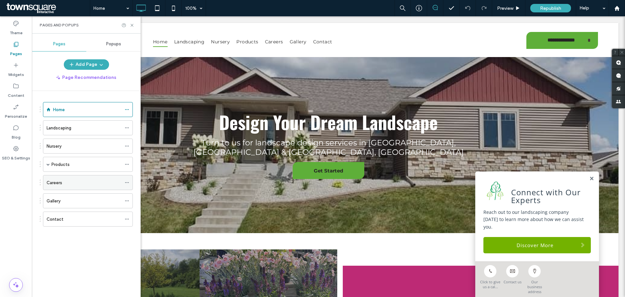
click at [79, 189] on div "Careers" at bounding box center [84, 182] width 75 height 14
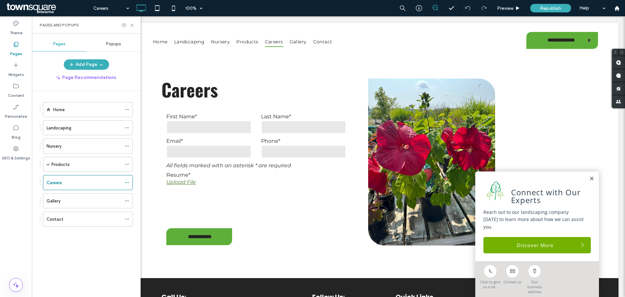
click at [337, 7] on div "Careers 100% Preview Republish Help" at bounding box center [358, 8] width 536 height 16
click at [590, 181] on link at bounding box center [592, 179] width 5 height 6
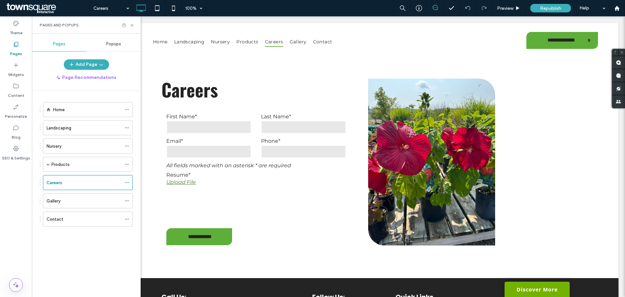
click at [277, 18] on body "**********" at bounding box center [329, 220] width 594 height 408
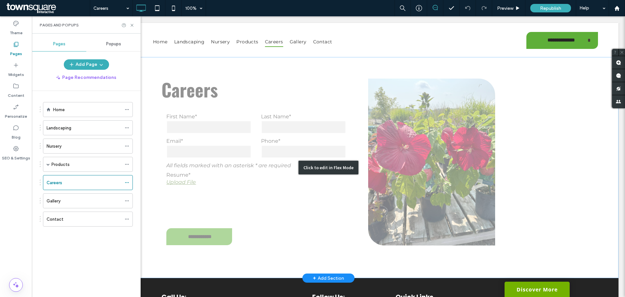
click at [260, 140] on div "Click to edit in Flex Mode" at bounding box center [328, 167] width 580 height 221
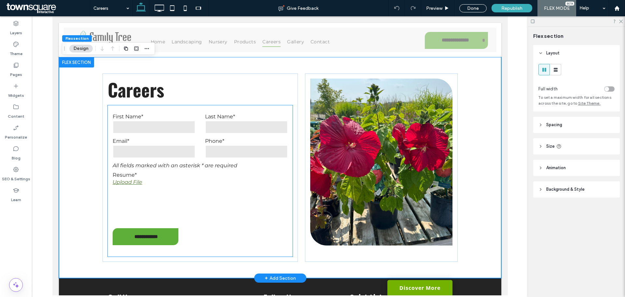
click at [234, 134] on div "Last Name*" at bounding box center [246, 123] width 93 height 21
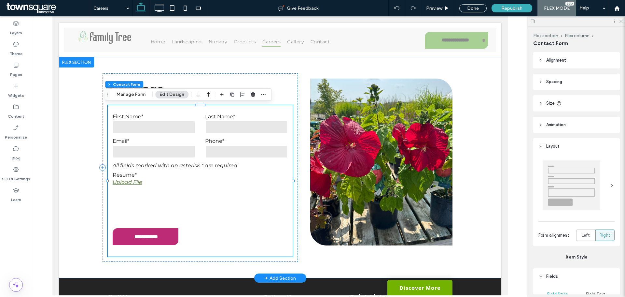
type input "*"
type input "***"
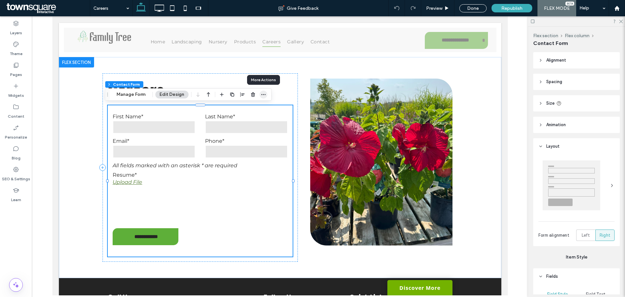
click at [267, 94] on span "button" at bounding box center [264, 95] width 8 height 8
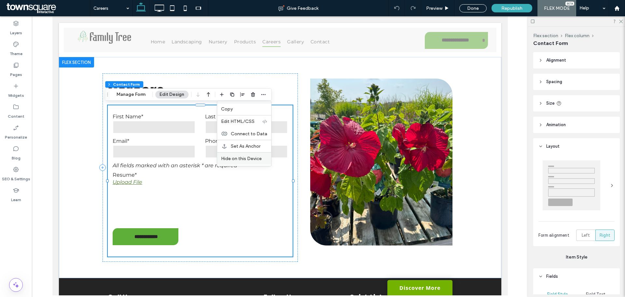
click at [253, 160] on span "Hide on this Device" at bounding box center [241, 159] width 41 height 6
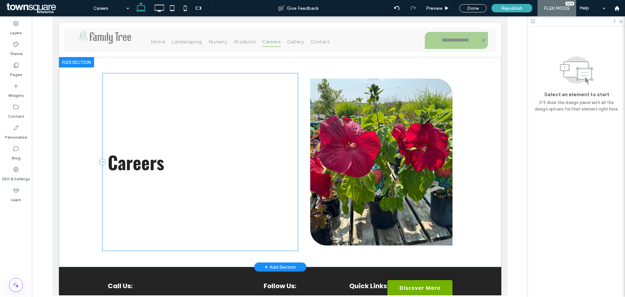
click at [151, 207] on div "**********" at bounding box center [199, 161] width 195 height 177
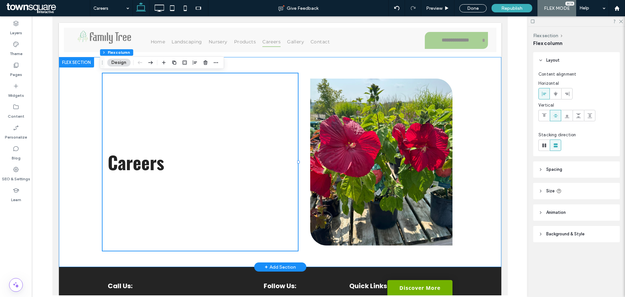
click at [93, 147] on div "**********" at bounding box center [280, 162] width 391 height 210
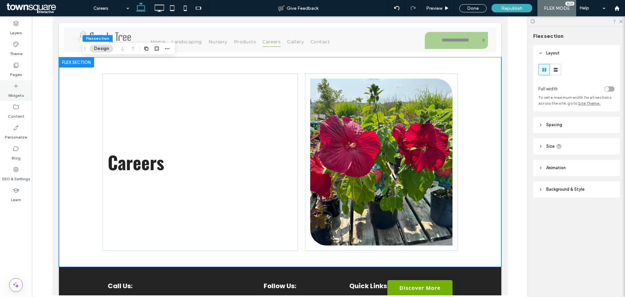
click at [22, 89] on div "Widgets" at bounding box center [16, 90] width 32 height 21
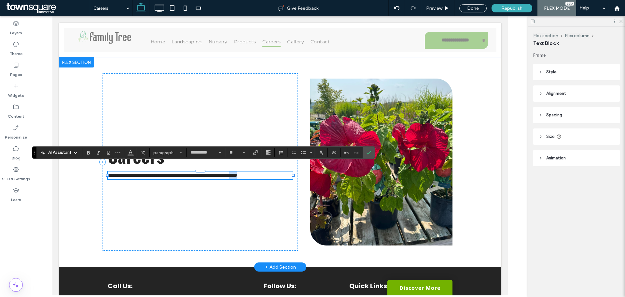
click at [237, 174] on span "**********" at bounding box center [172, 175] width 130 height 5
drag, startPoint x: 274, startPoint y: 174, endPoint x: 240, endPoint y: 178, distance: 34.4
click at [240, 178] on p "**********" at bounding box center [199, 175] width 185 height 8
click at [262, 179] on div "**********" at bounding box center [280, 162] width 391 height 210
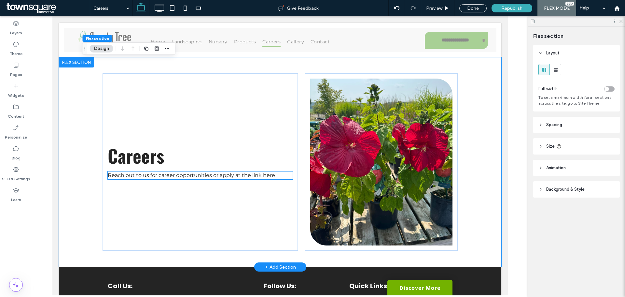
click at [275, 175] on p "Reach out to us for career opportunities or apply at the link here" at bounding box center [199, 175] width 185 height 8
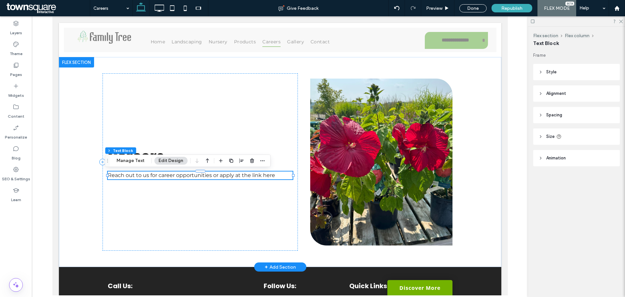
click at [269, 175] on span "Reach out to us for career opportunities or apply at the link here" at bounding box center [190, 175] width 167 height 6
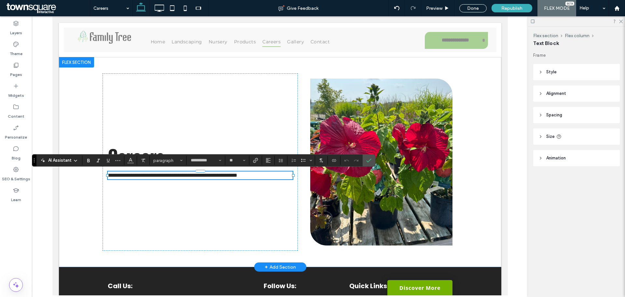
click at [237, 175] on span "**********" at bounding box center [172, 175] width 130 height 5
drag, startPoint x: 272, startPoint y: 175, endPoint x: 249, endPoint y: 174, distance: 23.5
click at [249, 174] on p "**********" at bounding box center [199, 175] width 185 height 8
click at [254, 159] on icon "Link" at bounding box center [255, 160] width 5 height 5
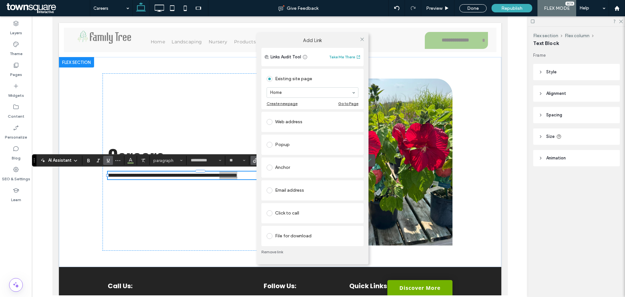
click at [306, 127] on div "Web address" at bounding box center [313, 122] width 92 height 10
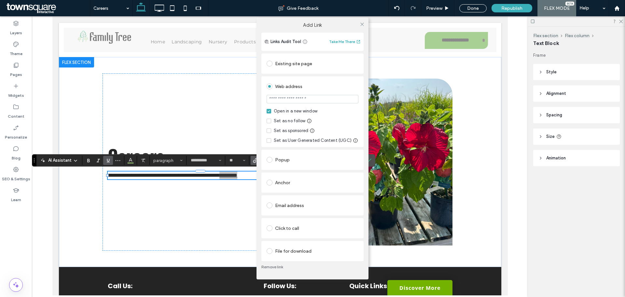
click at [327, 97] on input "url" at bounding box center [313, 99] width 92 height 8
type input "**********"
click at [330, 86] on div "Web address" at bounding box center [313, 86] width 92 height 10
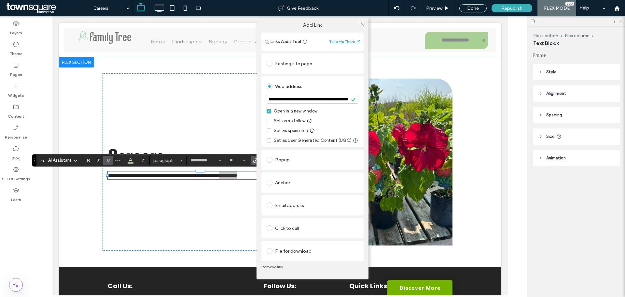
click at [333, 75] on div "**********" at bounding box center [313, 156] width 102 height 209
click at [362, 26] on icon at bounding box center [362, 24] width 5 height 5
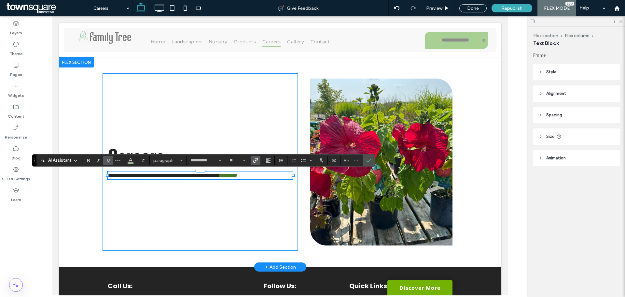
click at [203, 208] on div "**********" at bounding box center [199, 161] width 195 height 177
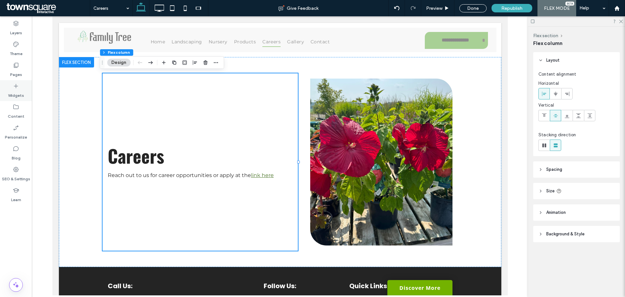
click at [14, 98] on label "Widgets" at bounding box center [16, 93] width 16 height 9
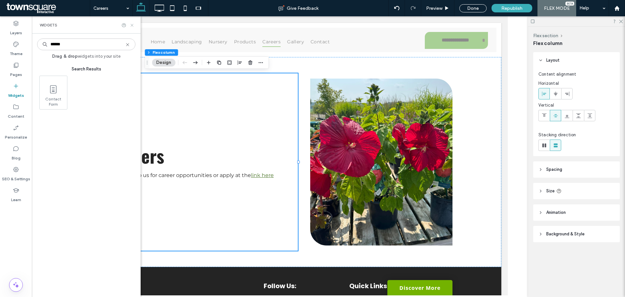
type input "******"
click at [132, 26] on icon at bounding box center [132, 25] width 5 height 5
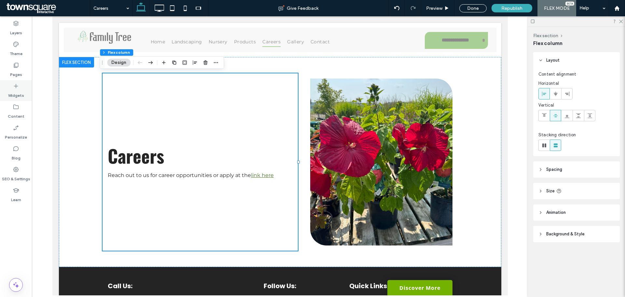
click at [16, 97] on label "Widgets" at bounding box center [16, 93] width 16 height 9
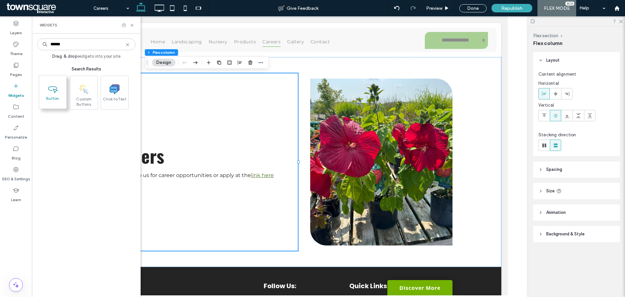
type input "******"
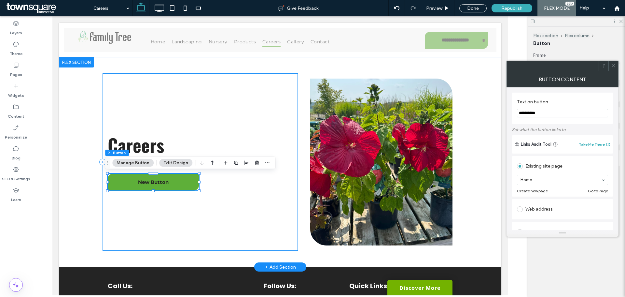
type input "**"
click at [532, 113] on input "**********" at bounding box center [562, 113] width 91 height 8
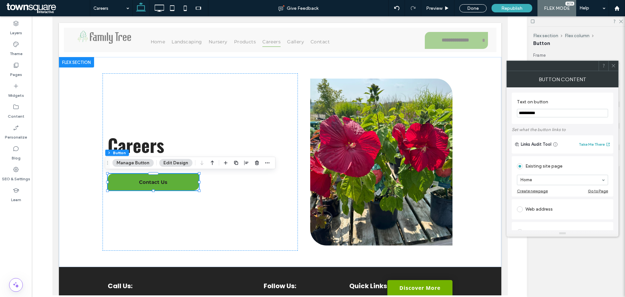
type input "**********"
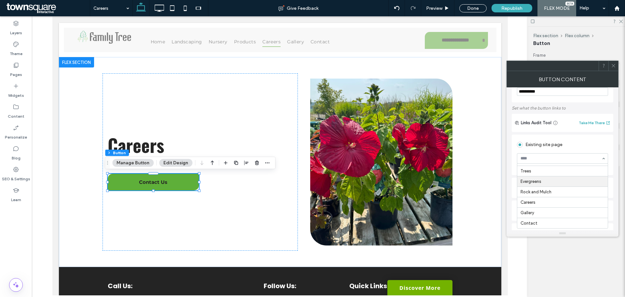
scroll to position [33, 0]
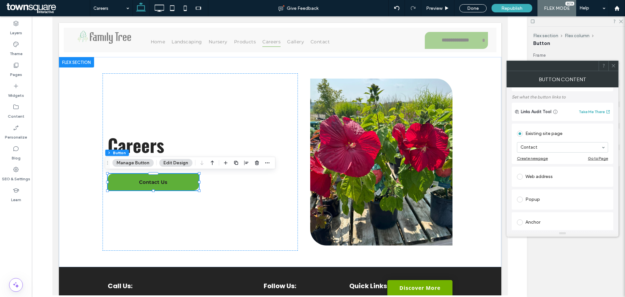
click at [563, 97] on label "Set what the button links to" at bounding box center [563, 96] width 102 height 11
click at [564, 122] on div "Existing site page Contact Create new page Go to Page Web address Popup Anchor …" at bounding box center [563, 211] width 102 height 179
click at [184, 207] on div "**********" at bounding box center [199, 161] width 195 height 177
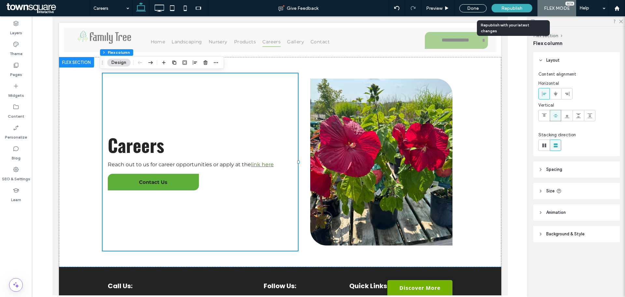
click at [513, 8] on span "Republish" at bounding box center [512, 9] width 21 height 6
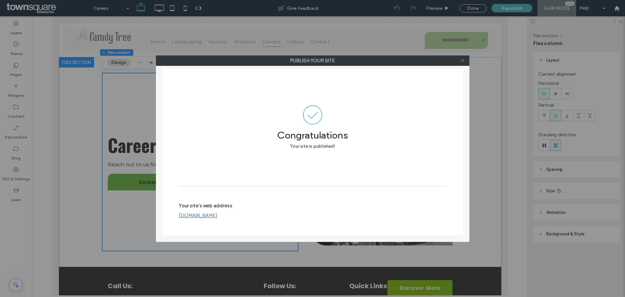
click at [463, 62] on icon at bounding box center [462, 60] width 5 height 5
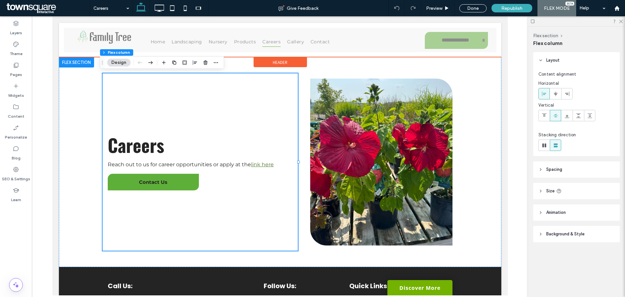
click at [299, 25] on div "**********" at bounding box center [280, 40] width 443 height 34
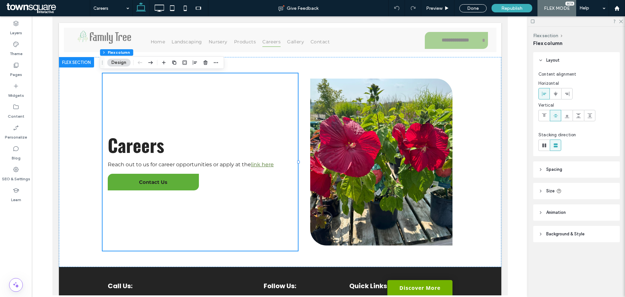
click at [298, 17] on body "**********" at bounding box center [280, 211] width 456 height 390
click at [507, 8] on span "Republish" at bounding box center [512, 9] width 21 height 6
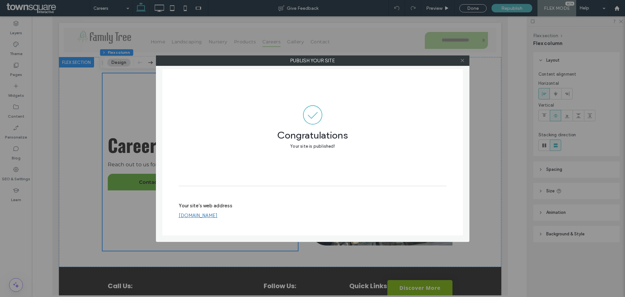
click at [465, 61] on icon at bounding box center [462, 60] width 5 height 5
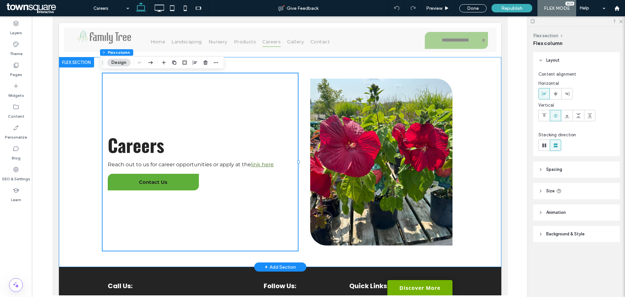
click at [85, 165] on div "**********" at bounding box center [280, 162] width 391 height 210
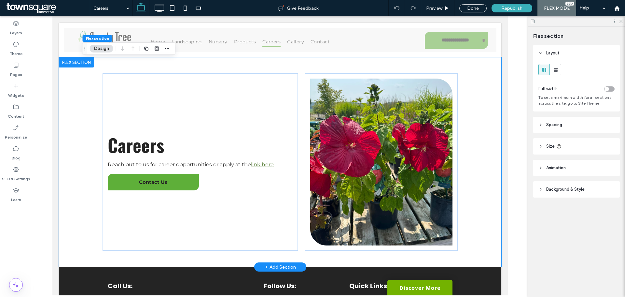
click at [89, 199] on div "**********" at bounding box center [280, 162] width 391 height 210
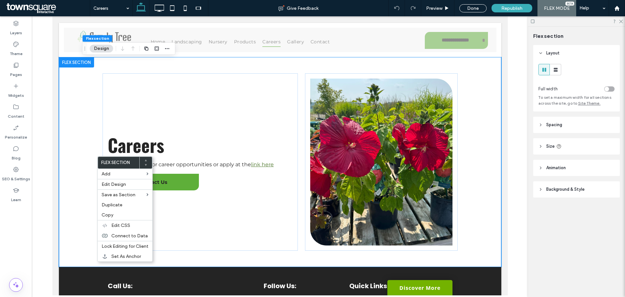
click at [619, 22] on div at bounding box center [576, 21] width 97 height 10
click at [622, 21] on use at bounding box center [622, 22] width 4 height 4
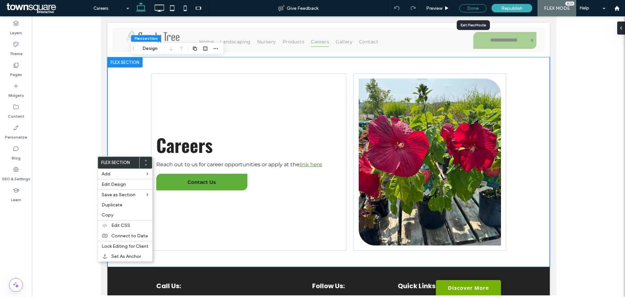
click at [472, 7] on div "Done" at bounding box center [473, 8] width 27 height 8
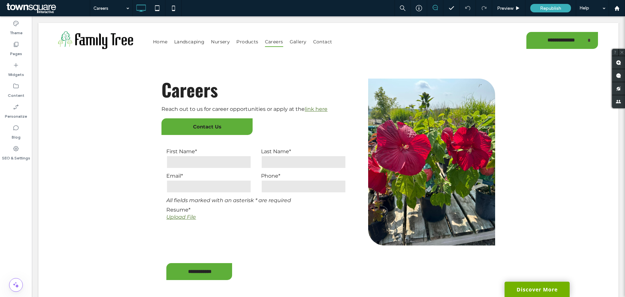
click at [26, 178] on div "Theme Pages Widgets Content Personalize Blog SEO & Settings" at bounding box center [16, 156] width 32 height 280
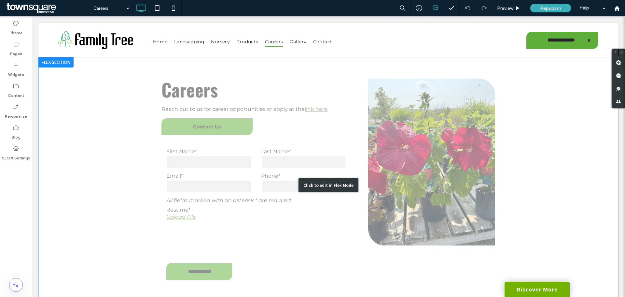
click at [277, 193] on div "Click to edit in Flex Mode" at bounding box center [328, 185] width 580 height 256
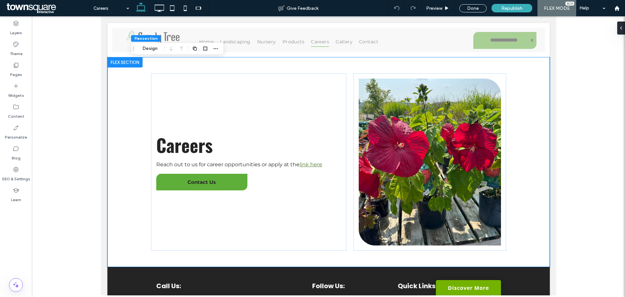
click at [81, 195] on div at bounding box center [329, 155] width 594 height 279
click at [465, 4] on div "Done" at bounding box center [473, 8] width 27 height 8
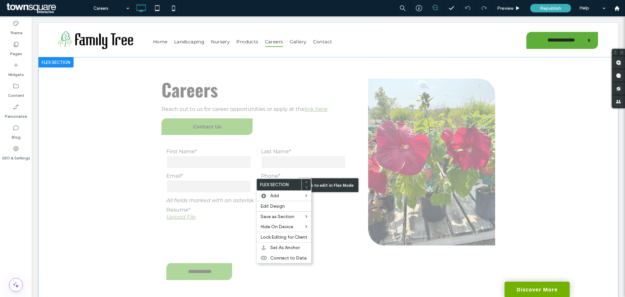
click at [216, 167] on div "Click to edit in Flex Mode" at bounding box center [328, 185] width 580 height 256
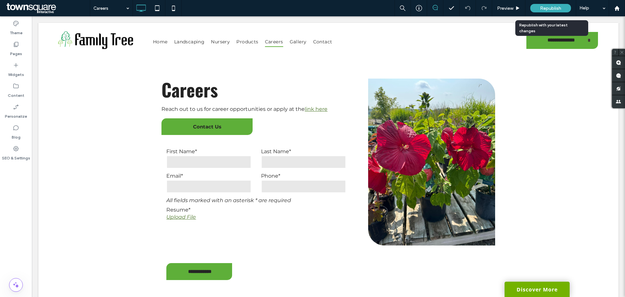
click at [553, 7] on span "Republish" at bounding box center [550, 9] width 21 height 6
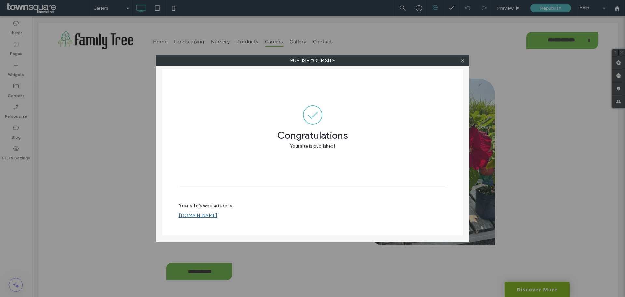
click at [461, 64] on span at bounding box center [462, 61] width 5 height 10
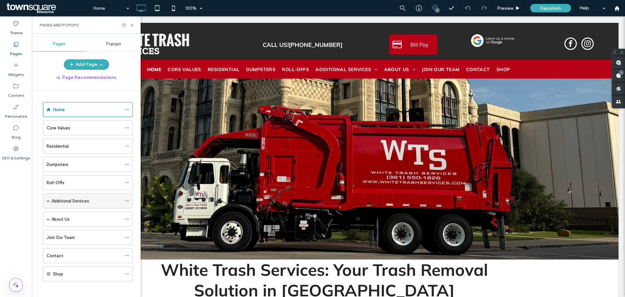
click at [49, 201] on span at bounding box center [48, 200] width 3 height 3
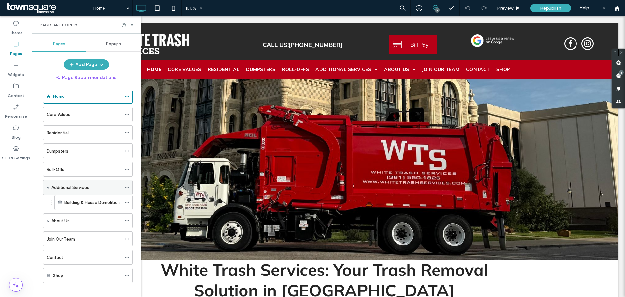
scroll to position [19, 0]
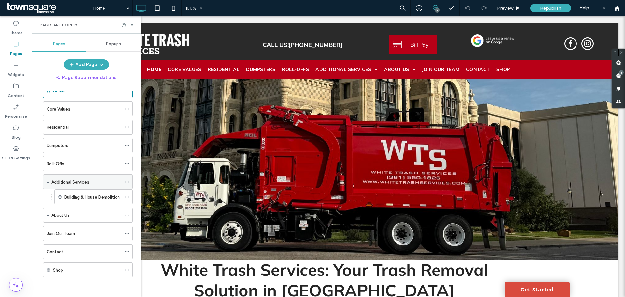
click at [50, 183] on div "Additional Services" at bounding box center [88, 181] width 90 height 15
click at [45, 184] on div "Additional Services" at bounding box center [88, 181] width 90 height 15
click at [47, 183] on span at bounding box center [48, 182] width 3 height 14
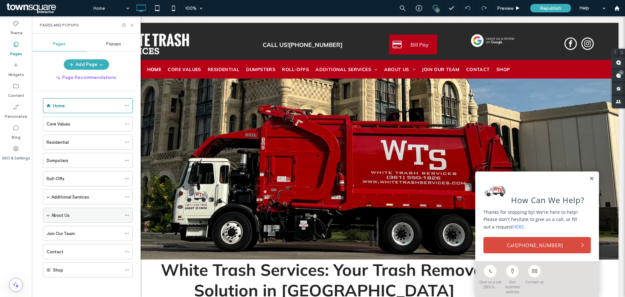
click at [46, 214] on div "About Us" at bounding box center [88, 214] width 90 height 15
click at [47, 214] on span at bounding box center [48, 214] width 3 height 3
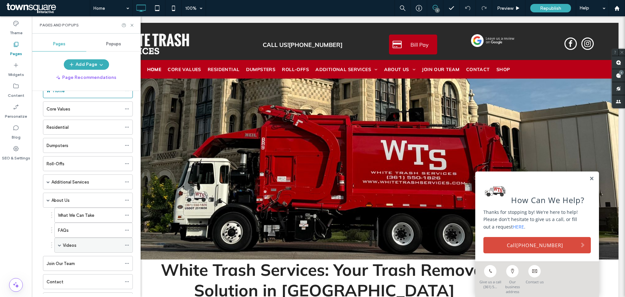
click at [61, 242] on span at bounding box center [59, 245] width 3 height 14
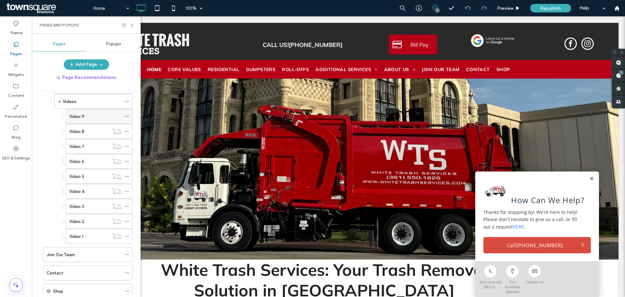
scroll to position [151, 0]
click at [130, 129] on div at bounding box center [129, 128] width 8 height 10
click at [128, 128] on icon at bounding box center [127, 127] width 5 height 5
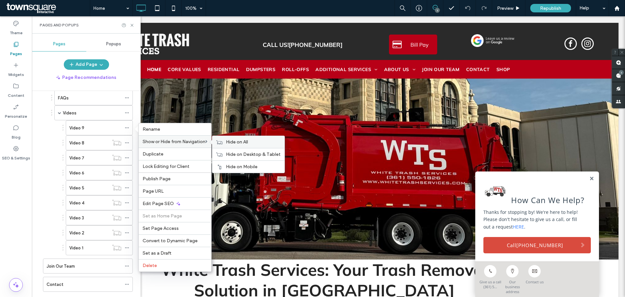
click at [218, 141] on icon at bounding box center [219, 142] width 7 height 5
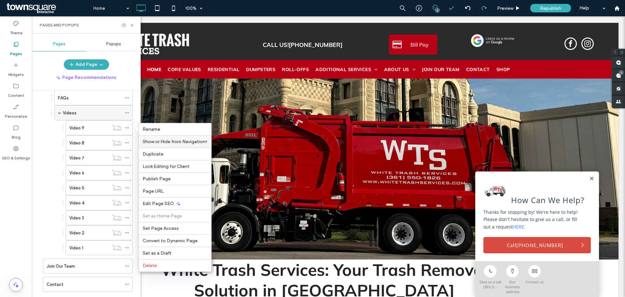
click at [76, 112] on label "Videos" at bounding box center [70, 112] width 14 height 11
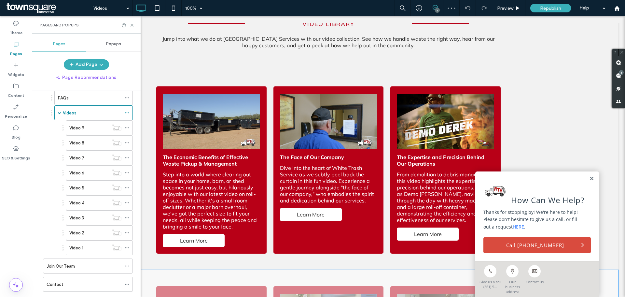
scroll to position [358, 0]
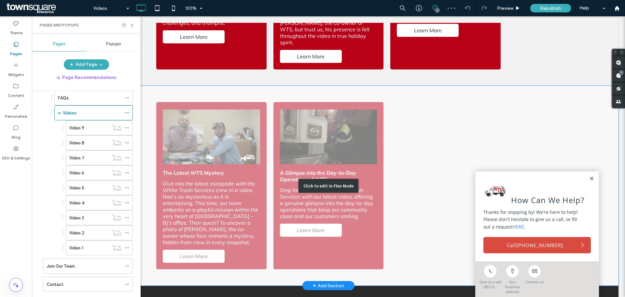
click at [369, 124] on div "Click to edit in Flex Mode" at bounding box center [328, 186] width 580 height 200
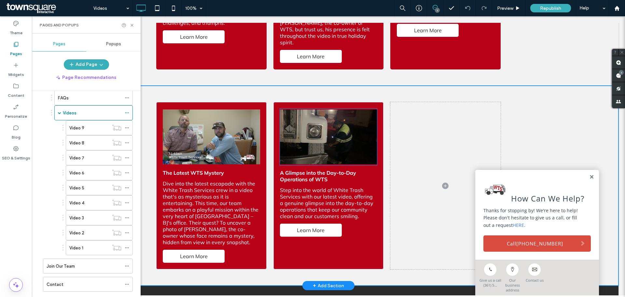
scroll to position [642, 0]
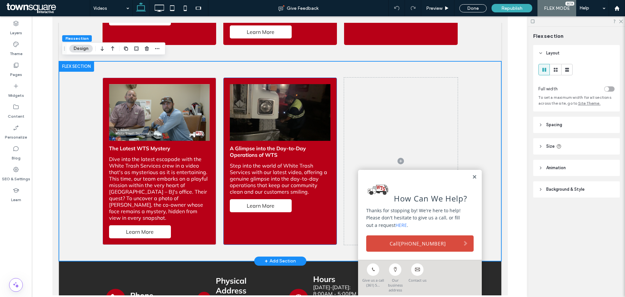
click at [328, 194] on div "A Glimpse into the Day-to-Day Operations of WTS​ Step into the world of White T…" at bounding box center [280, 161] width 114 height 167
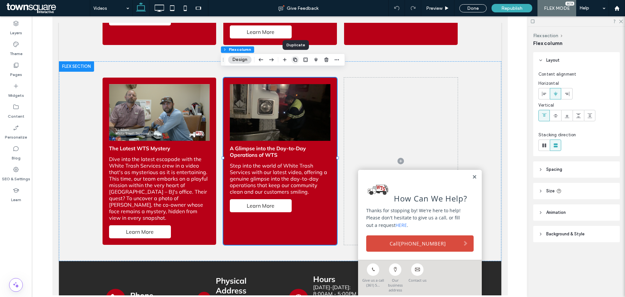
click at [294, 61] on use "button" at bounding box center [295, 60] width 4 height 4
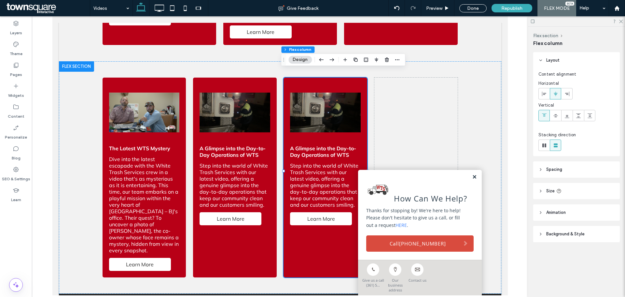
click at [472, 180] on link at bounding box center [474, 177] width 5 height 6
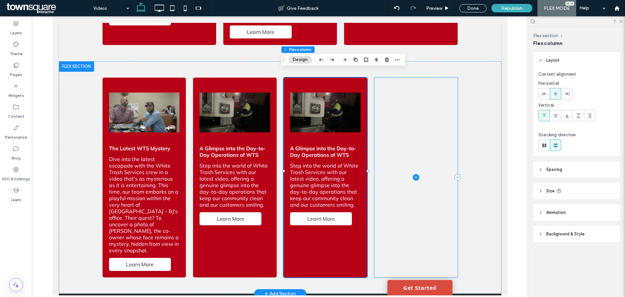
click at [425, 176] on span at bounding box center [415, 178] width 83 height 200
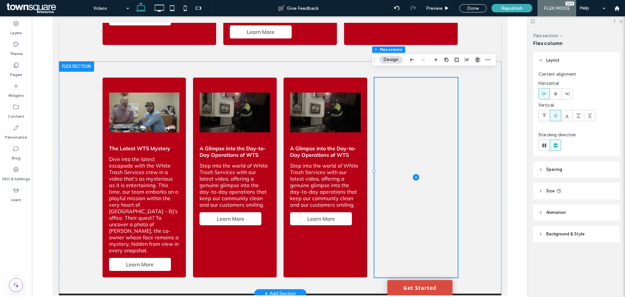
click at [475, 63] on span "button" at bounding box center [478, 60] width 8 height 8
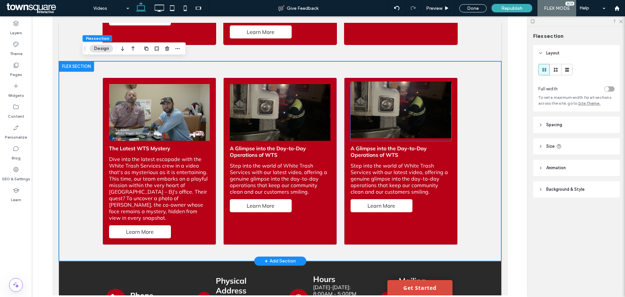
click at [389, 93] on img at bounding box center [401, 109] width 101 height 57
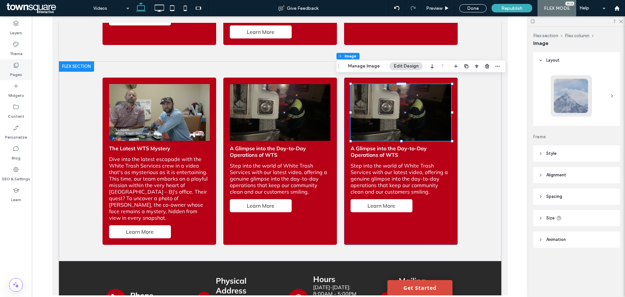
click at [19, 70] on label "Pages" at bounding box center [16, 72] width 12 height 9
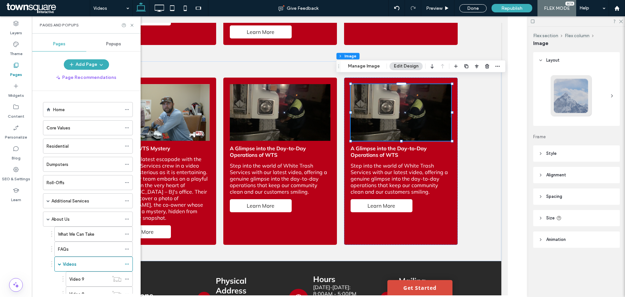
drag, startPoint x: 78, startPoint y: 274, endPoint x: 57, endPoint y: 279, distance: 21.6
click at [86, 279] on div "Video 9" at bounding box center [88, 279] width 39 height 7
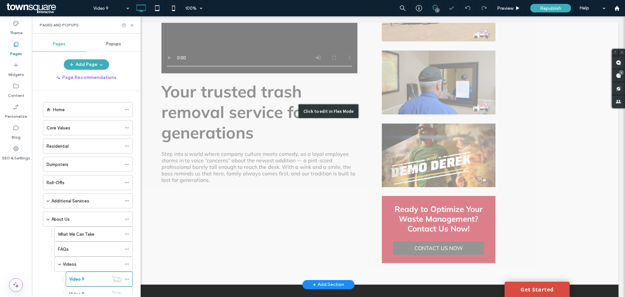
scroll to position [163, 0]
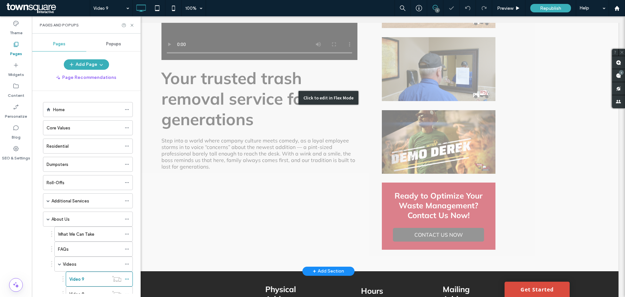
click at [268, 162] on div "Click to edit in Flex Mode" at bounding box center [328, 97] width 580 height 347
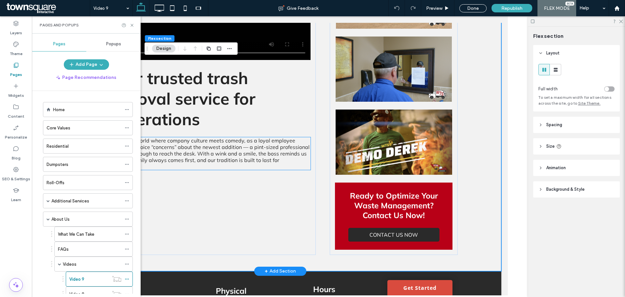
click at [263, 145] on span "Step into a world where company culture meets comedy, as a loyal employee storm…" at bounding box center [208, 153] width 202 height 33
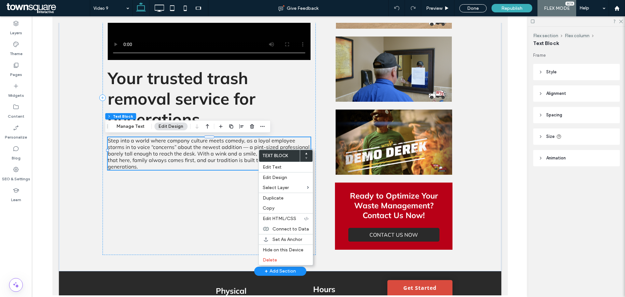
click at [241, 154] on span "Step into a world where company culture meets comedy, as a loyal employee storm…" at bounding box center [208, 153] width 202 height 33
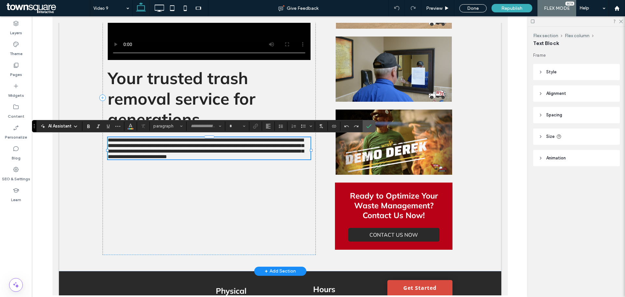
type input "******"
type input "**"
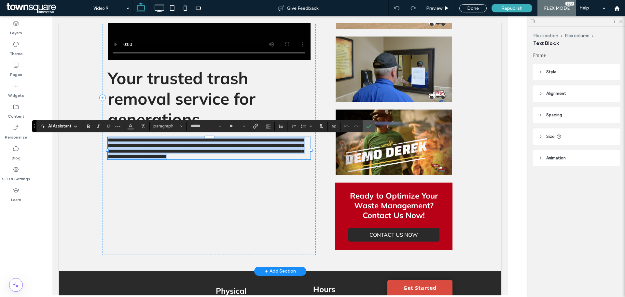
copy span "**********"
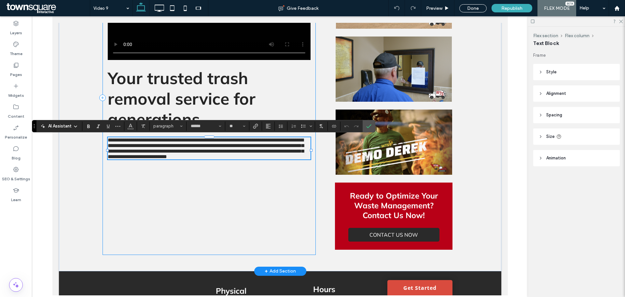
click at [213, 193] on div "**********" at bounding box center [208, 98] width 213 height 314
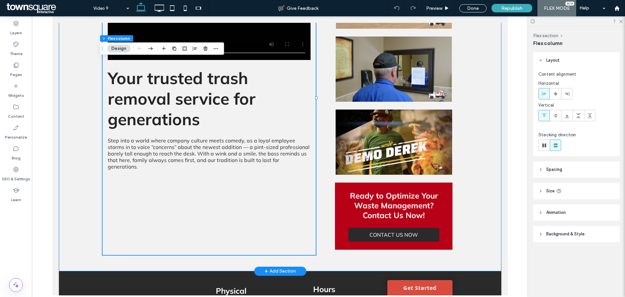
click at [87, 150] on div "Your trusted trash removal service for generations Step into a world where comp…" at bounding box center [280, 97] width 391 height 347
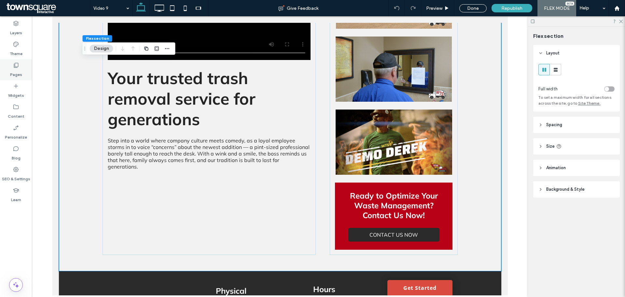
click at [17, 68] on label "Pages" at bounding box center [16, 72] width 12 height 9
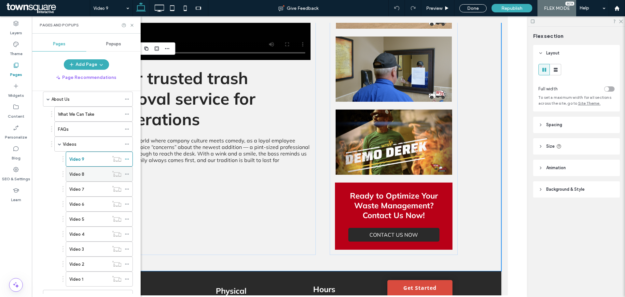
scroll to position [130, 0]
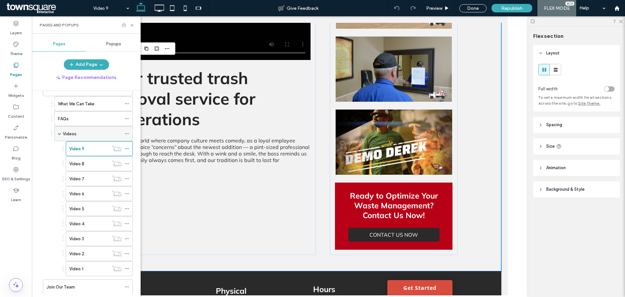
click at [83, 136] on div "Videos" at bounding box center [92, 133] width 59 height 7
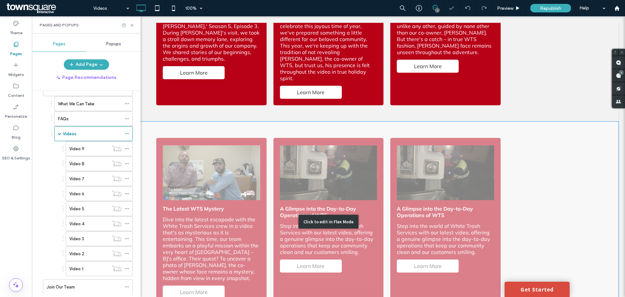
scroll to position [619, 0]
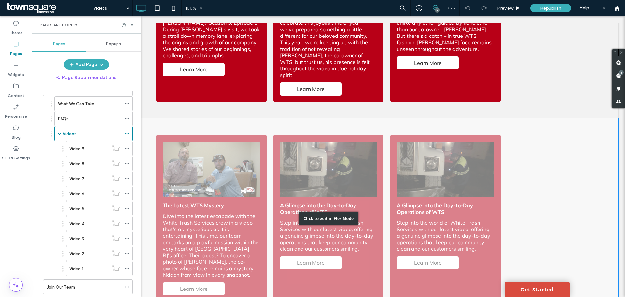
click at [428, 150] on div "Click to edit in Flex Mode" at bounding box center [328, 218] width 580 height 200
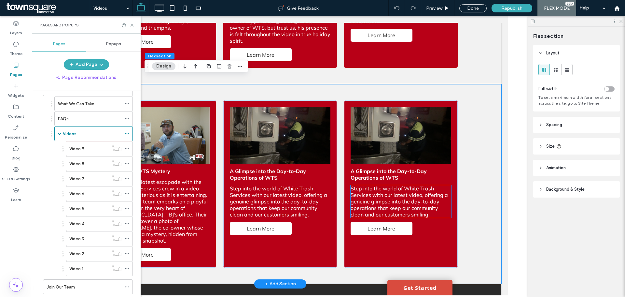
click at [390, 185] on span "Step into the world of White Trash Services with our latest video, offering a g…" at bounding box center [399, 201] width 97 height 33
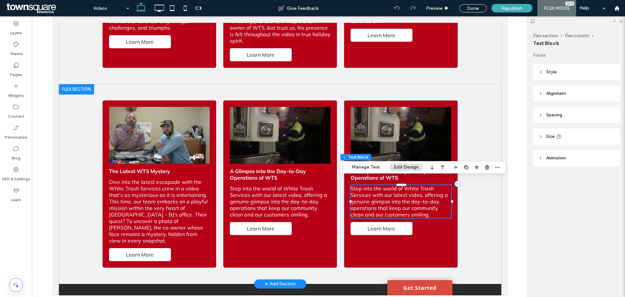
click at [390, 185] on span "Step into the world of White Trash Services with our latest video, offering a g…" at bounding box center [399, 201] width 97 height 33
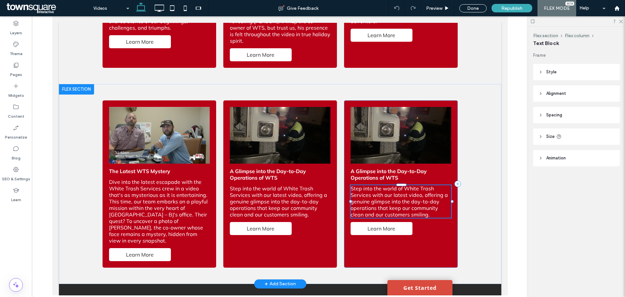
type input "******"
type input "**"
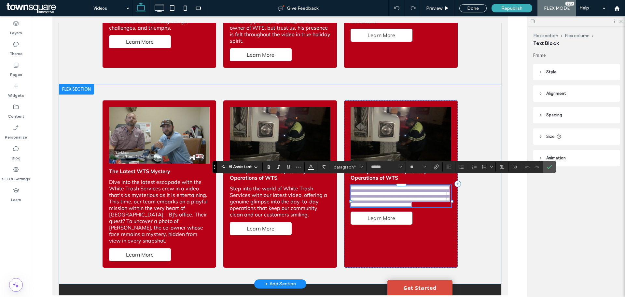
paste div
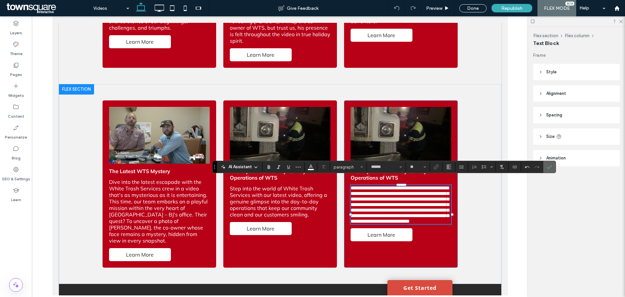
click at [552, 167] on label "Confirm" at bounding box center [550, 167] width 10 height 12
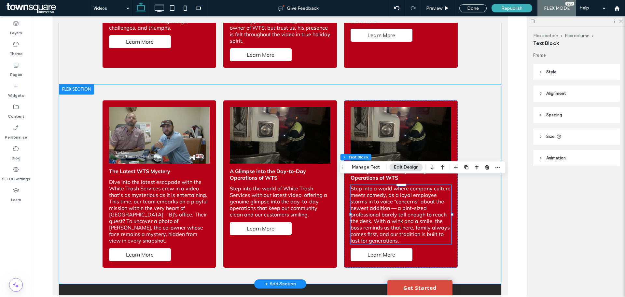
click at [464, 228] on div "The Latest WTS Mystery​ Dive into the latest escapade with the White Trash Serv…" at bounding box center [280, 184] width 391 height 200
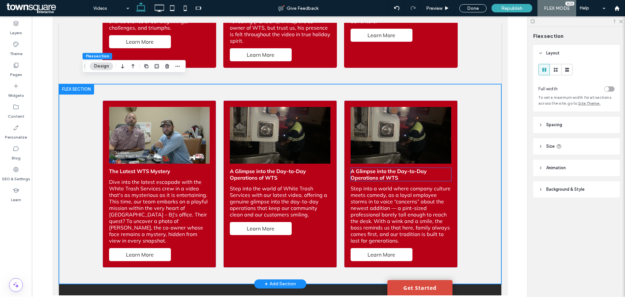
click at [411, 170] on p "A Glimpse into the Day-to-Day Operations of WTS​" at bounding box center [401, 174] width 101 height 13
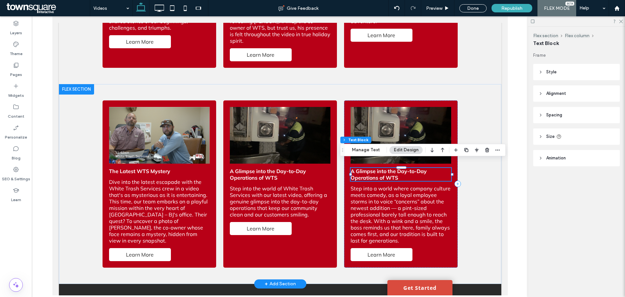
click at [403, 170] on p "A Glimpse into the Day-to-Day Operations of WTS​" at bounding box center [401, 174] width 101 height 13
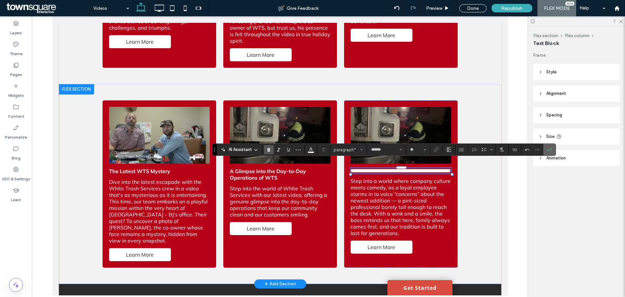
click at [549, 154] on span "Confirm" at bounding box center [548, 150] width 3 height 12
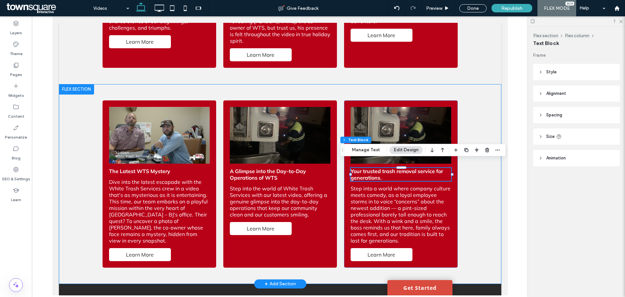
click at [472, 226] on div "The Latest WTS Mystery​ Dive into the latest escapade with the White Trash Serv…" at bounding box center [280, 184] width 391 height 200
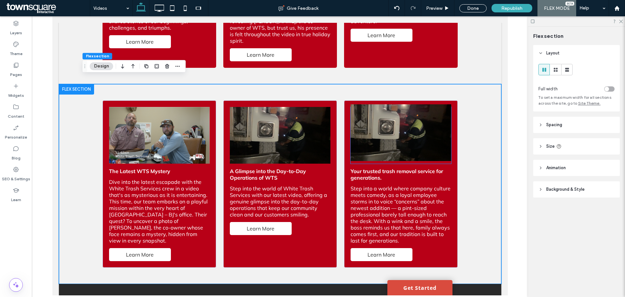
click at [399, 142] on img at bounding box center [401, 132] width 101 height 57
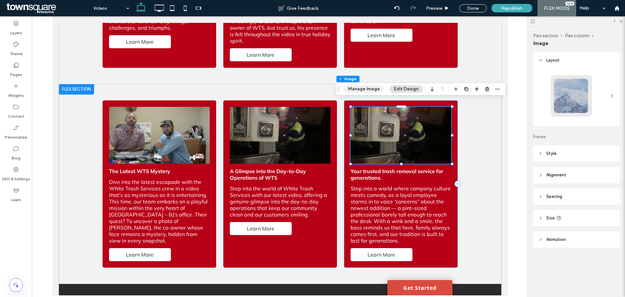
click at [372, 88] on button "Manage Image" at bounding box center [364, 89] width 40 height 8
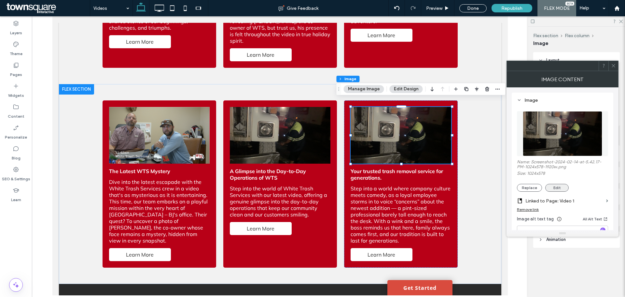
click at [551, 189] on button "Edit" at bounding box center [557, 188] width 23 height 8
click at [530, 188] on button "Replace" at bounding box center [529, 188] width 25 height 8
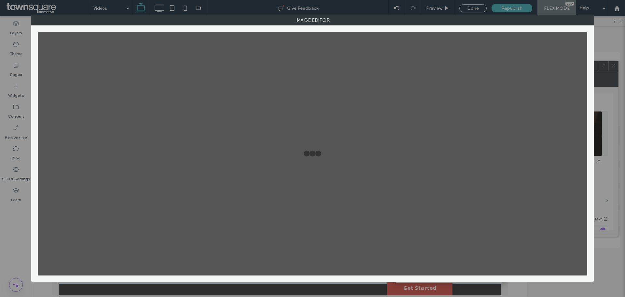
click at [608, 40] on div "Image Editor" at bounding box center [312, 148] width 625 height 297
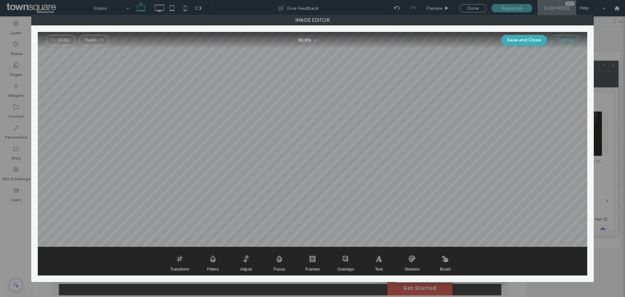
click at [558, 40] on button "Cancel" at bounding box center [565, 40] width 29 height 10
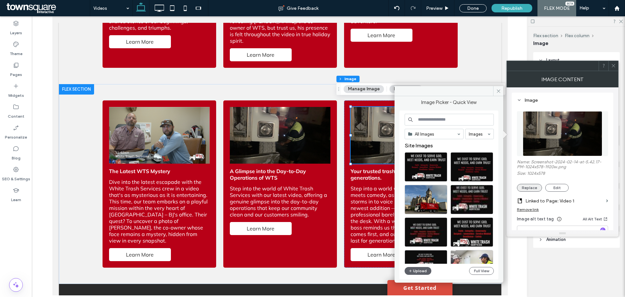
click at [534, 189] on button "Replace" at bounding box center [529, 188] width 25 height 8
click at [422, 270] on button "Upload" at bounding box center [418, 271] width 27 height 8
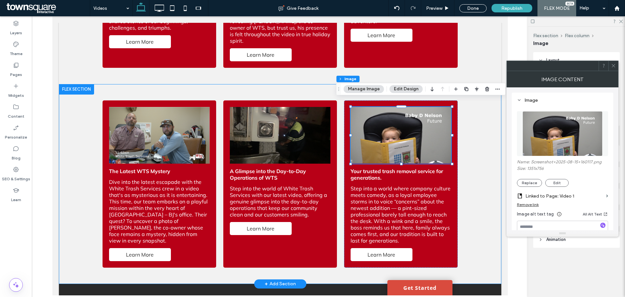
click at [483, 186] on div "The Latest WTS Mystery​ Dive into the latest escapade with the White Trash Serv…" at bounding box center [280, 184] width 443 height 200
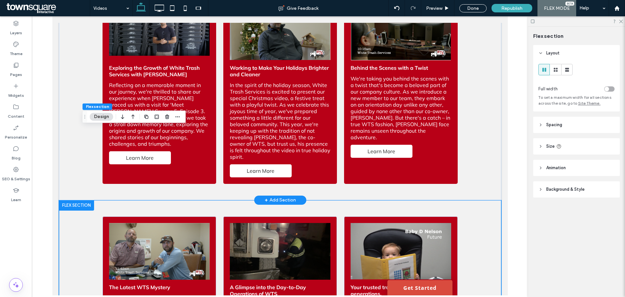
scroll to position [456, 0]
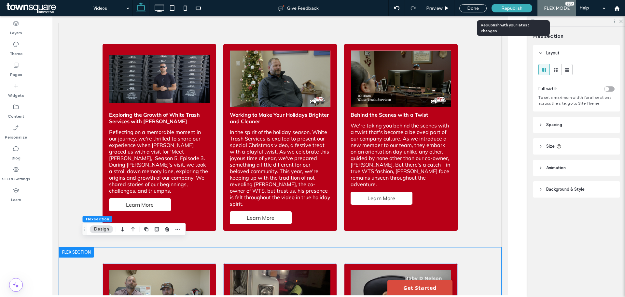
click at [508, 11] on div "Republish" at bounding box center [512, 8] width 41 height 8
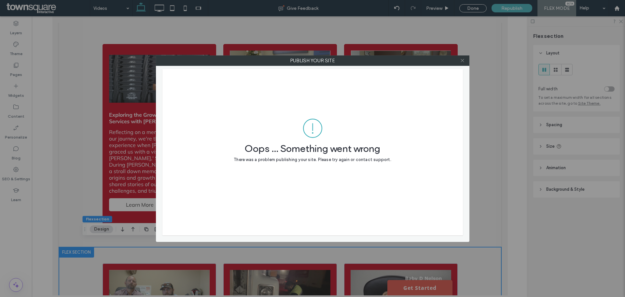
click at [464, 58] on icon at bounding box center [462, 60] width 5 height 5
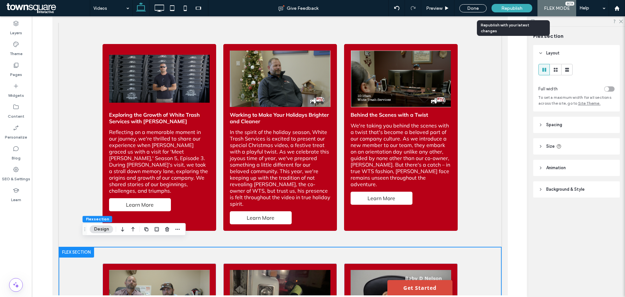
click at [500, 11] on div "Republish" at bounding box center [512, 8] width 41 height 8
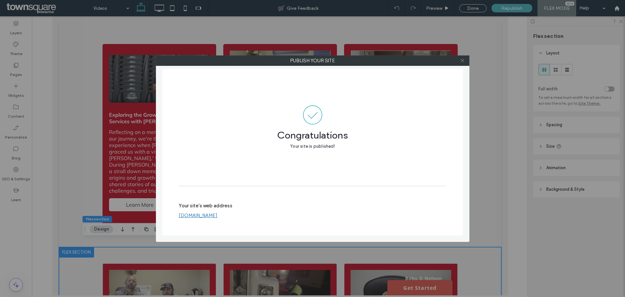
click at [463, 62] on icon at bounding box center [462, 60] width 5 height 5
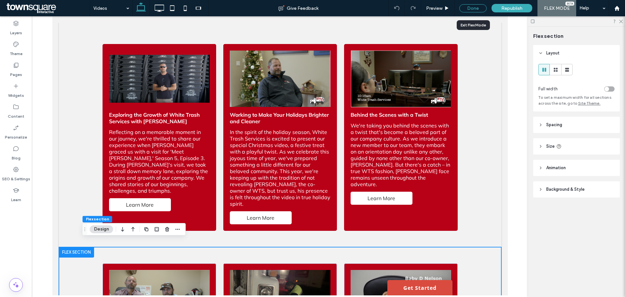
click at [472, 9] on div "Done" at bounding box center [473, 8] width 27 height 8
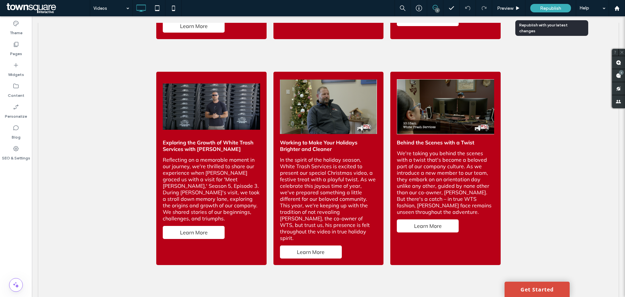
click at [548, 8] on span "Republish" at bounding box center [550, 9] width 21 height 6
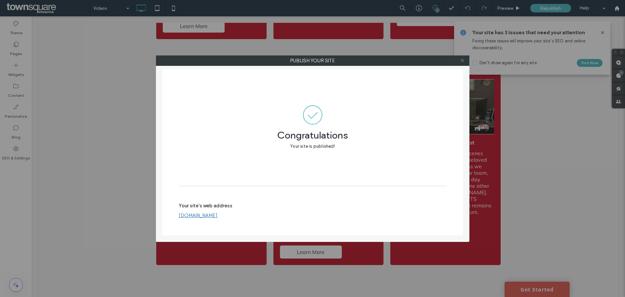
click at [464, 62] on use at bounding box center [462, 60] width 3 height 3
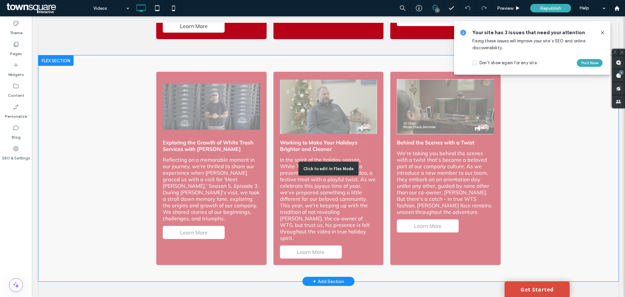
click at [431, 179] on div "Click to edit in Flex Mode" at bounding box center [328, 168] width 580 height 226
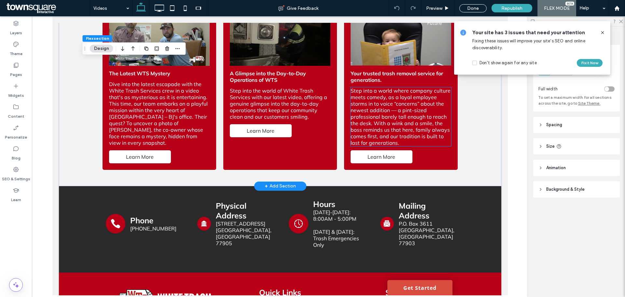
click at [400, 120] on span "Step into a world where company culture meets comedy, as a loyal employee storm…" at bounding box center [401, 116] width 100 height 59
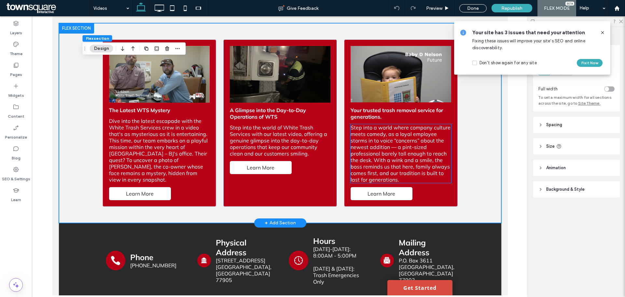
scroll to position [680, 0]
click at [405, 133] on span "Step into a world where company culture meets comedy, as a loyal employee storm…" at bounding box center [401, 153] width 100 height 59
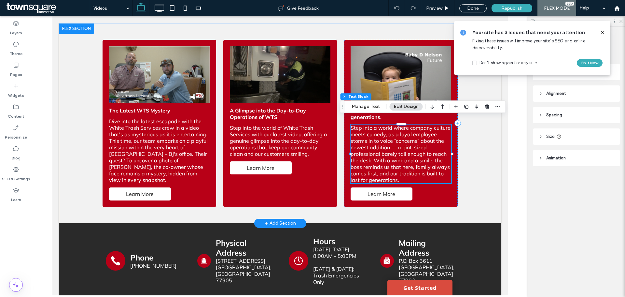
click at [363, 136] on span "Step into a world where company culture meets comedy, as a loyal employee storm…" at bounding box center [401, 153] width 100 height 59
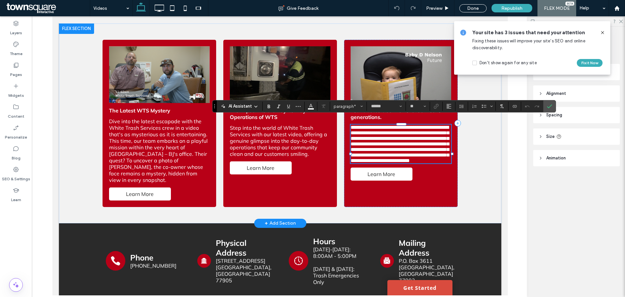
click at [363, 133] on span "**********" at bounding box center [400, 144] width 98 height 38
click at [550, 103] on span "Confirm" at bounding box center [548, 106] width 3 height 12
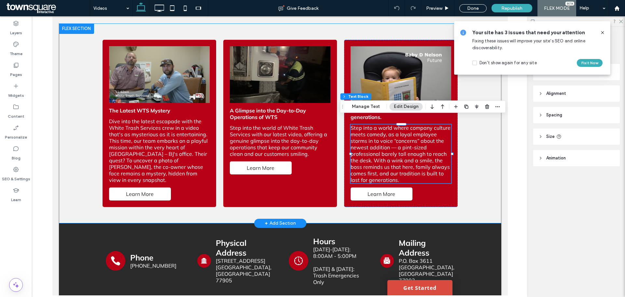
click at [473, 141] on div "The Latest WTS Mystery​ Dive into the latest escapade with the White Trash Serv…" at bounding box center [280, 123] width 391 height 200
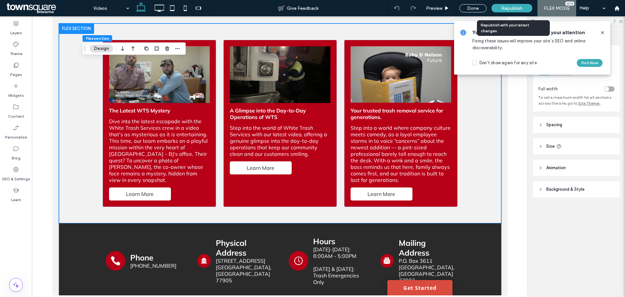
click at [505, 7] on span "Republish" at bounding box center [512, 9] width 21 height 6
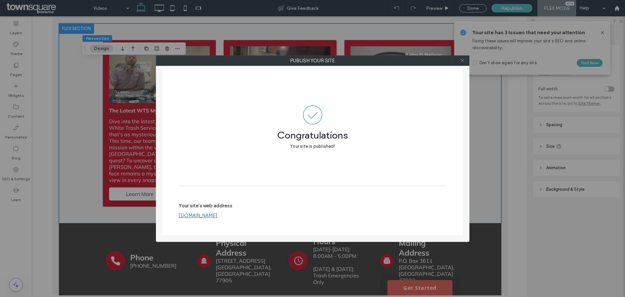
click at [463, 63] on icon at bounding box center [462, 60] width 5 height 5
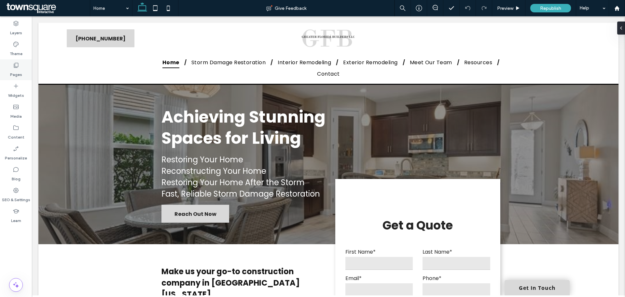
click at [12, 74] on label "Pages" at bounding box center [16, 72] width 12 height 9
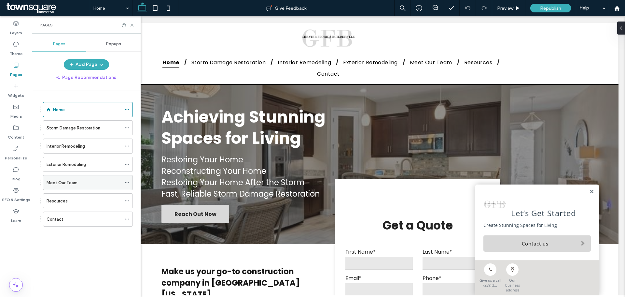
click at [73, 187] on div "Meet Our Team" at bounding box center [84, 182] width 75 height 14
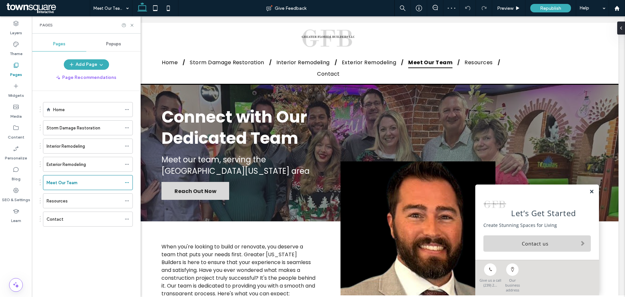
click at [590, 194] on link at bounding box center [592, 192] width 5 height 6
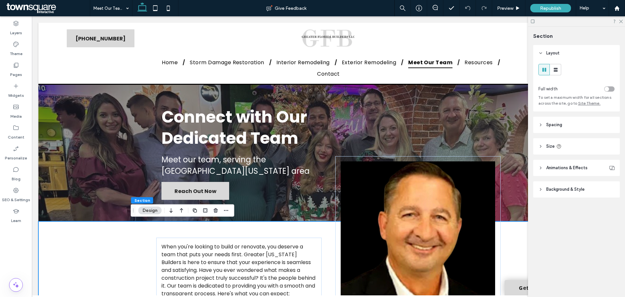
drag, startPoint x: 622, startPoint y: 21, endPoint x: 555, endPoint y: 34, distance: 68.4
click at [622, 21] on use at bounding box center [622, 22] width 4 height 4
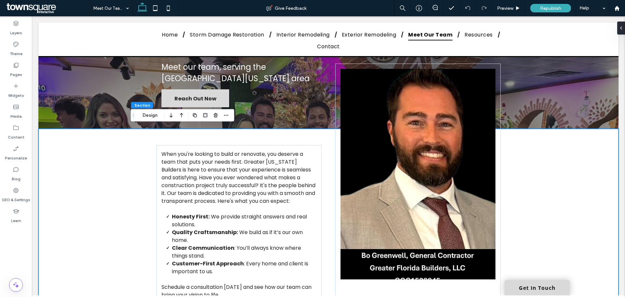
scroll to position [98, 0]
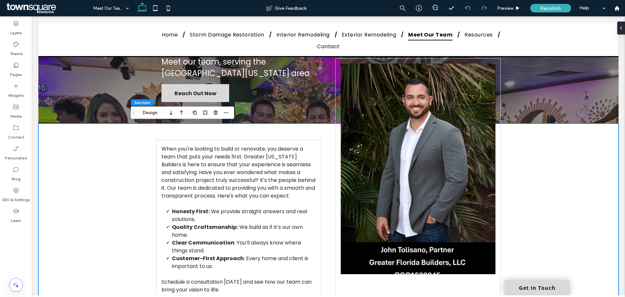
click at [327, 147] on div "When you're looking to build or renovate, you deserve a team that puts your nee…" at bounding box center [328, 219] width 391 height 192
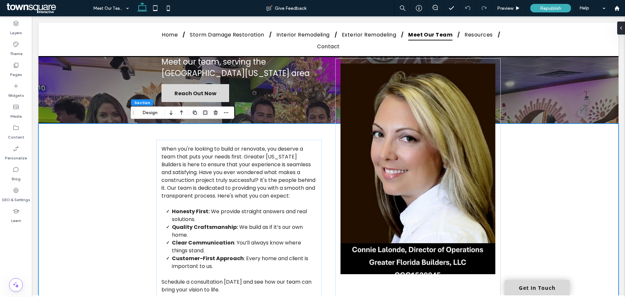
click at [331, 193] on div "When you're looking to build or renovate, you deserve a team that puts your nee…" at bounding box center [328, 219] width 391 height 192
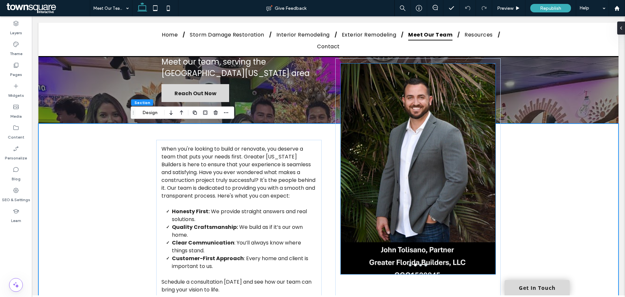
click at [452, 172] on div at bounding box center [418, 172] width 155 height 179
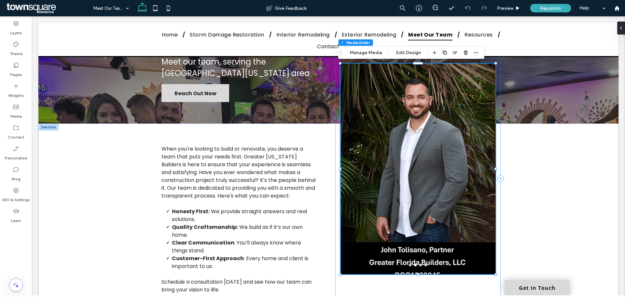
click at [452, 172] on div at bounding box center [418, 172] width 155 height 179
click at [364, 51] on button "Manage Media" at bounding box center [366, 53] width 41 height 8
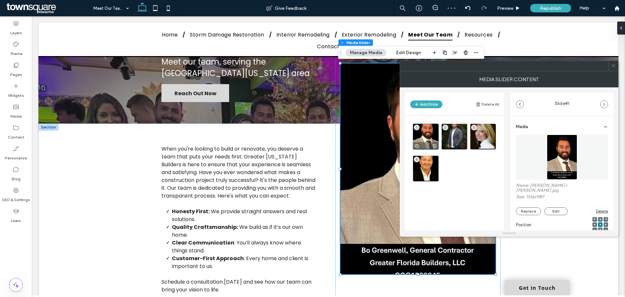
click at [430, 137] on div "1" at bounding box center [426, 136] width 26 height 26
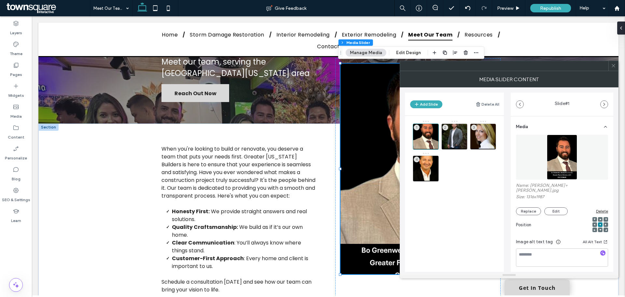
drag, startPoint x: 544, startPoint y: 235, endPoint x: 527, endPoint y: 281, distance: 49.8
click at [458, 138] on div "2" at bounding box center [455, 136] width 26 height 26
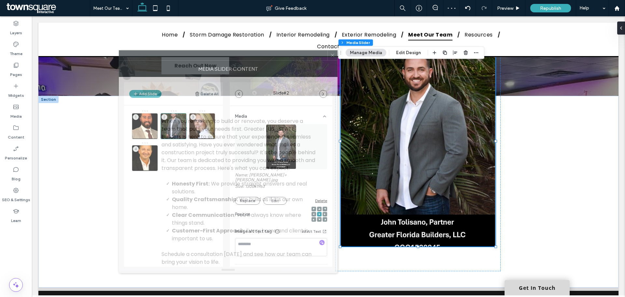
drag, startPoint x: 497, startPoint y: 69, endPoint x: 216, endPoint y: 58, distance: 281.0
click at [216, 58] on div at bounding box center [223, 55] width 208 height 10
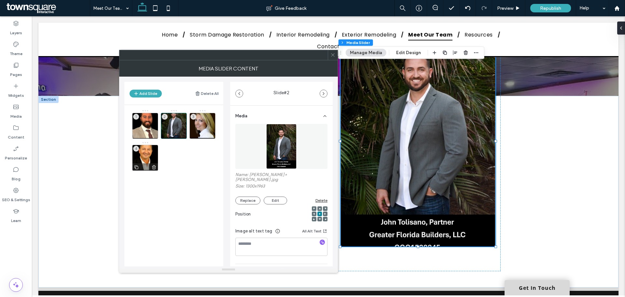
click at [147, 150] on div "4" at bounding box center [145, 158] width 26 height 26
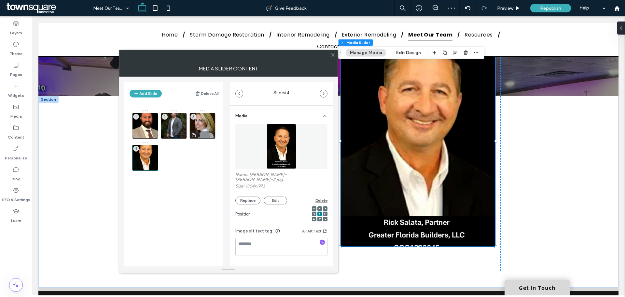
click at [205, 122] on div "3" at bounding box center [203, 126] width 26 height 26
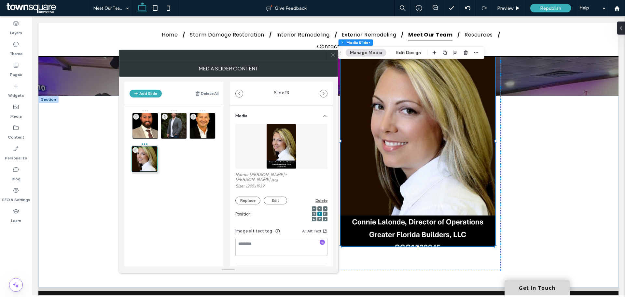
drag, startPoint x: 201, startPoint y: 110, endPoint x: 143, endPoint y: 143, distance: 66.8
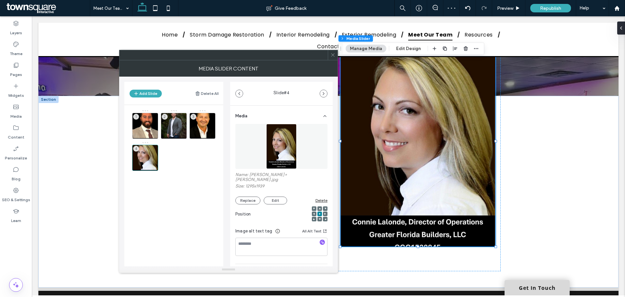
click at [298, 56] on div at bounding box center [224, 55] width 208 height 10
click at [295, 79] on div "Add Slide Delete All 1 2 3 4 Slide # 4 Media Name: Connie+Lalonde.jpg Size: 129…" at bounding box center [228, 172] width 208 height 190
click at [334, 54] on icon at bounding box center [333, 54] width 5 height 5
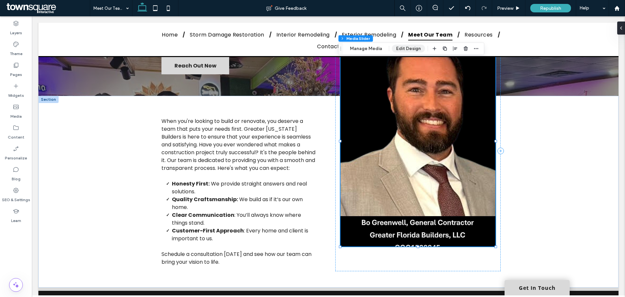
click at [399, 48] on button "Edit Design" at bounding box center [408, 49] width 33 height 8
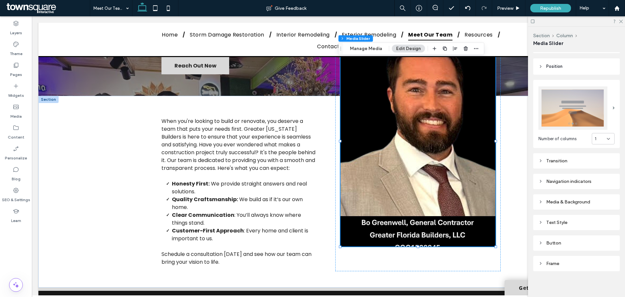
scroll to position [80, 0]
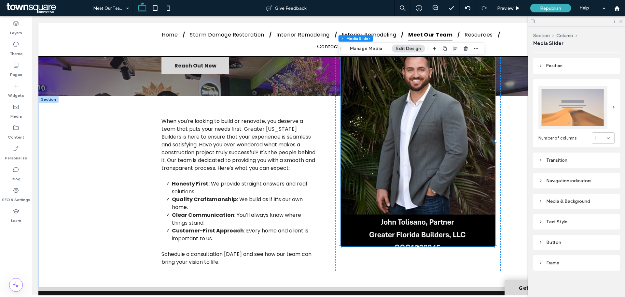
click at [571, 159] on div "Transition" at bounding box center [577, 160] width 76 height 6
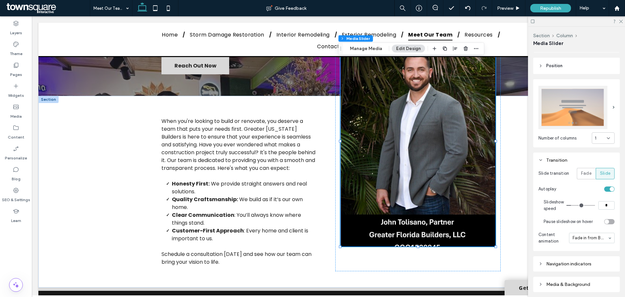
click at [602, 202] on input "*" at bounding box center [607, 205] width 16 height 8
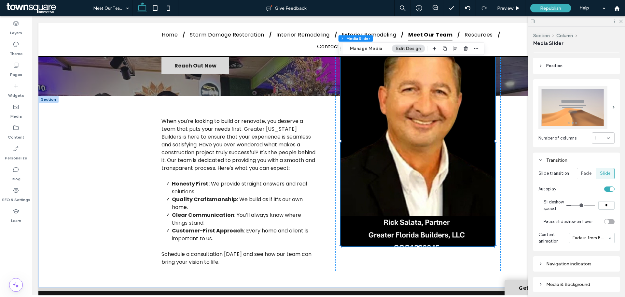
type input "*"
click at [533, 186] on div "Section Column Media Slider Alignment Spacing Set margins and padding 0px 0% 0p…" at bounding box center [576, 162] width 97 height 270
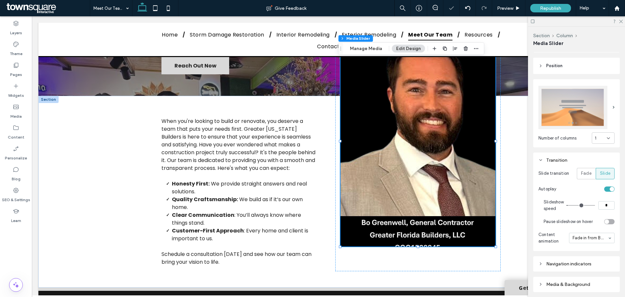
click at [610, 222] on section "Pause slideshow on hover" at bounding box center [579, 221] width 71 height 13
click at [605, 219] on div "toggle" at bounding box center [610, 221] width 10 height 5
click at [537, 205] on div "Transition Slide transition Fade Slide Autoplay Slideshow speed * Pause slidesh…" at bounding box center [577, 201] width 87 height 98
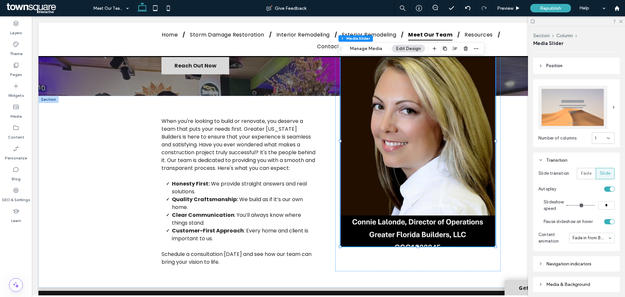
click at [603, 201] on input "*" at bounding box center [607, 205] width 16 height 8
type input "*"
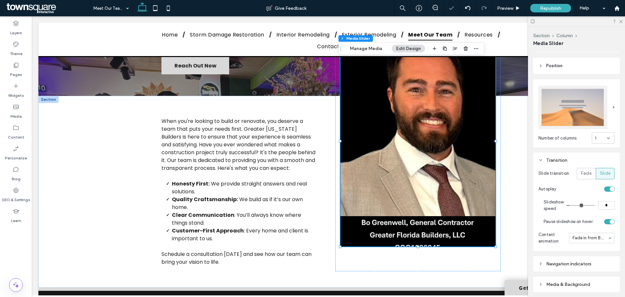
click at [540, 186] on span "Autoplay" at bounding box center [548, 188] width 18 height 5
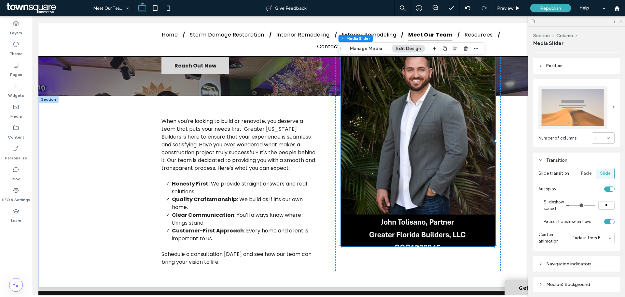
click at [605, 206] on input "*" at bounding box center [607, 205] width 16 height 8
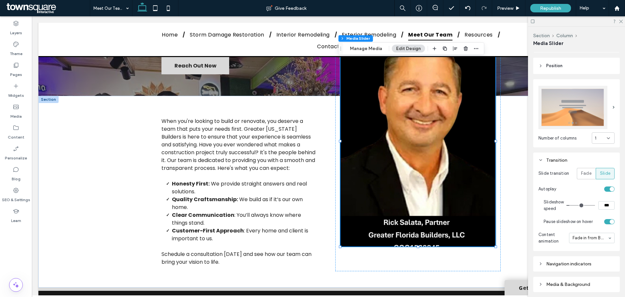
type input "**"
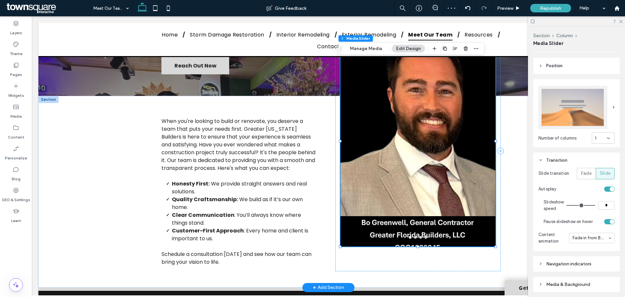
type input "*"
click at [535, 181] on div "Transition Slide transition Fade Slide Autoplay Slideshow speed * Pause slidesh…" at bounding box center [577, 201] width 87 height 98
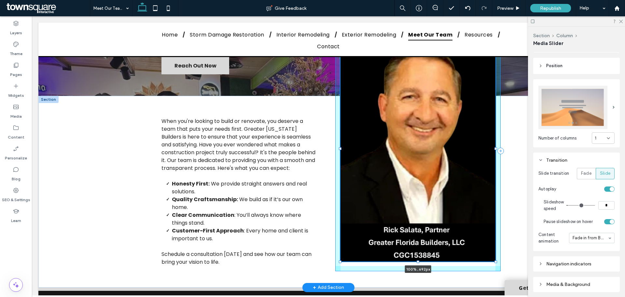
drag, startPoint x: 416, startPoint y: 246, endPoint x: 425, endPoint y: 261, distance: 17.4
click at [341, 36] on div at bounding box center [341, 36] width 0 height 0
type input "***"
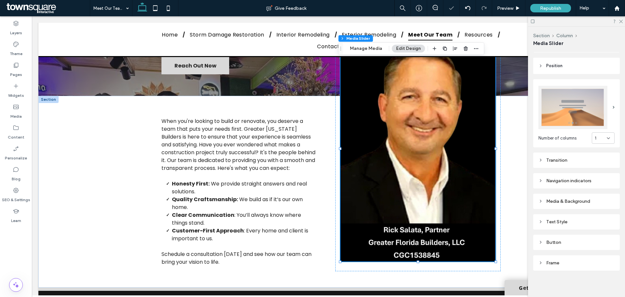
click at [532, 165] on div "Section Column Media Slider Alignment Spacing Set margins and padding 0px 0% 0p…" at bounding box center [576, 162] width 97 height 270
click at [519, 167] on div "When you're looking to build or renovate, you deserve a team that puts your nee…" at bounding box center [328, 192] width 391 height 192
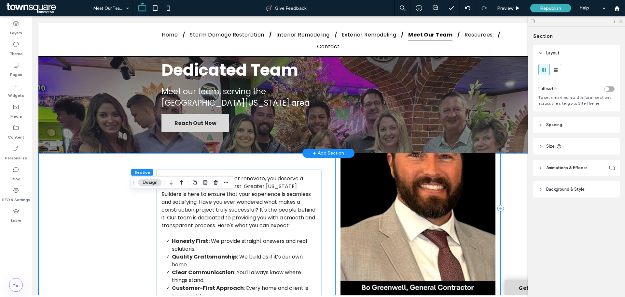
scroll to position [0, 0]
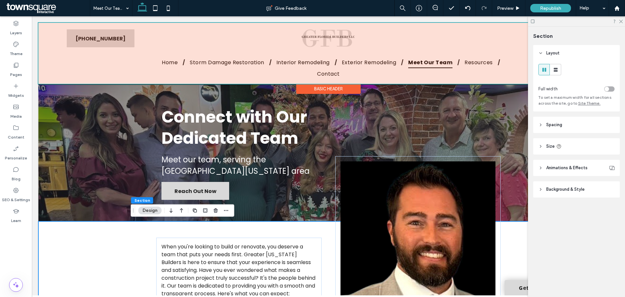
click at [341, 93] on div "Basic Header" at bounding box center [328, 89] width 64 height 10
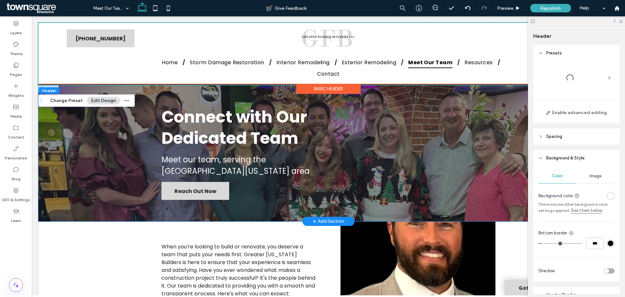
click at [350, 100] on div "Connect with Our Dedicated Team Meet our team, serving the Southwest Florida ar…" at bounding box center [328, 153] width 391 height 136
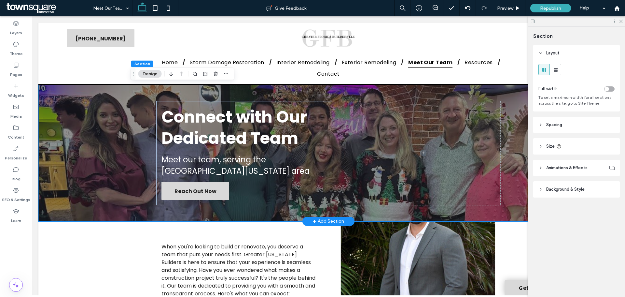
click at [337, 98] on div "Connect with Our Dedicated Team Meet our team, serving the Southwest Florida ar…" at bounding box center [328, 153] width 391 height 136
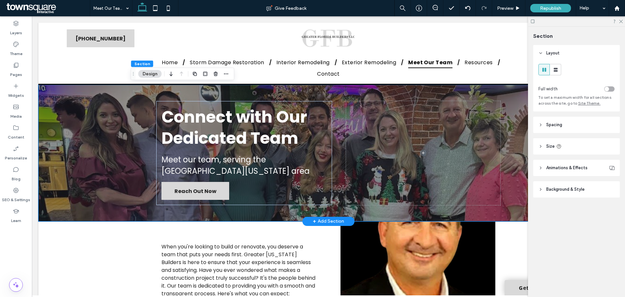
click at [92, 147] on div "Connect with Our Dedicated Team Meet our team, serving the Southwest Florida ar…" at bounding box center [328, 153] width 580 height 136
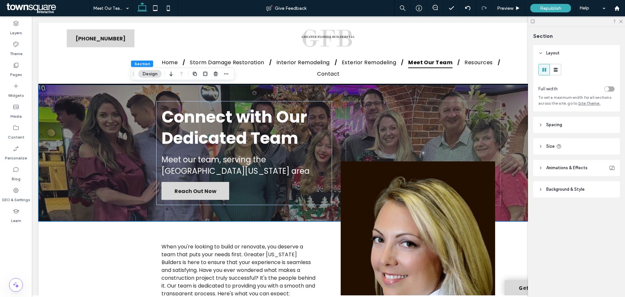
click at [596, 188] on header "Background & Style" at bounding box center [577, 189] width 87 height 16
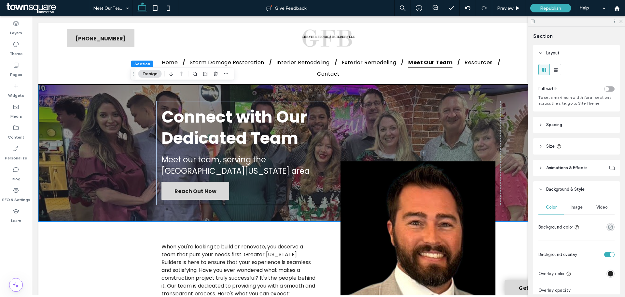
click at [571, 208] on span "Image" at bounding box center [577, 207] width 12 height 5
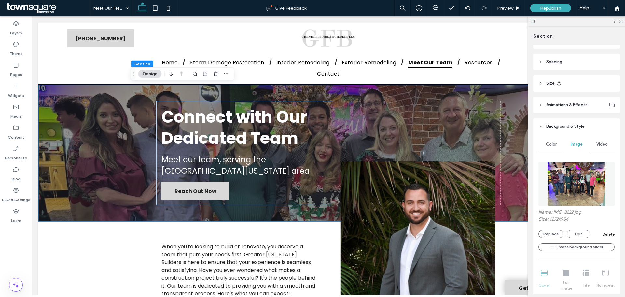
scroll to position [65, 0]
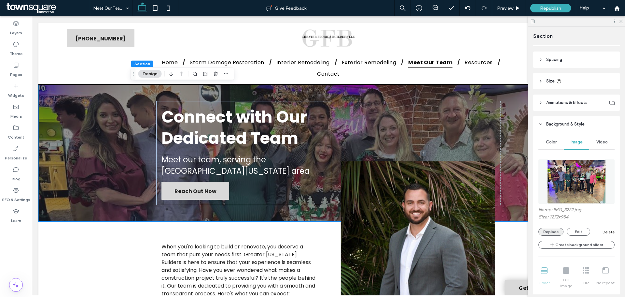
click at [543, 230] on button "Replace" at bounding box center [551, 232] width 25 height 8
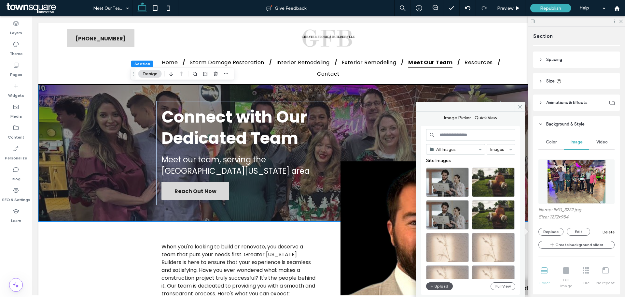
click at [440, 288] on button "Upload" at bounding box center [439, 286] width 27 height 8
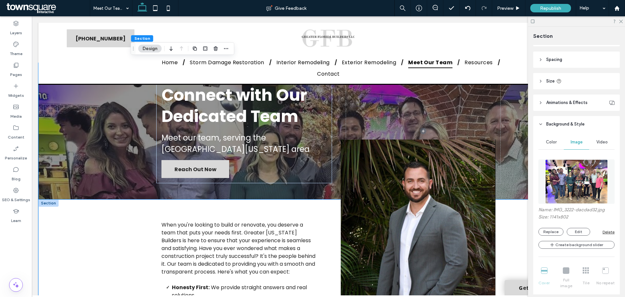
scroll to position [0, 0]
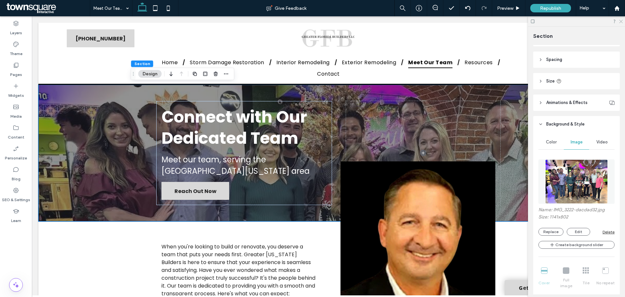
click at [622, 22] on use at bounding box center [622, 22] width 4 height 4
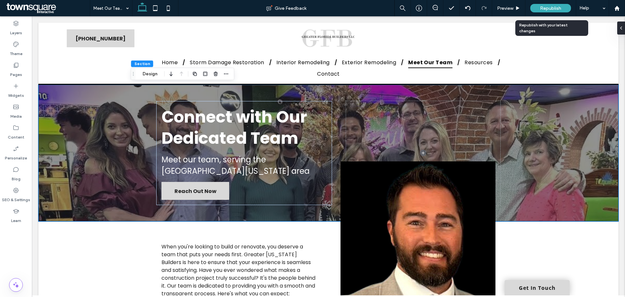
click at [537, 5] on div "Republish" at bounding box center [551, 8] width 41 height 8
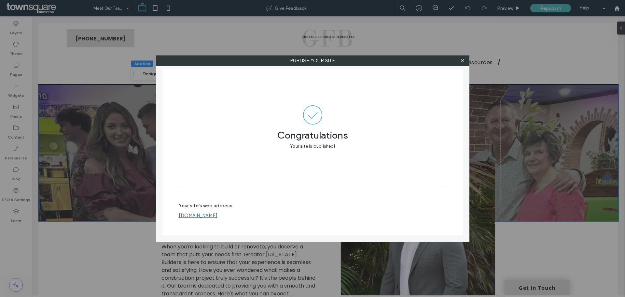
click at [119, 261] on div "Publish your site Congratulations Your site is published! Your site's web addre…" at bounding box center [312, 148] width 625 height 297
click at [465, 61] on icon at bounding box center [462, 60] width 5 height 5
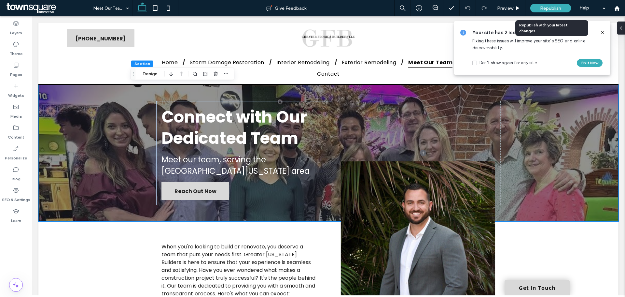
click at [542, 7] on span "Republish" at bounding box center [550, 9] width 21 height 6
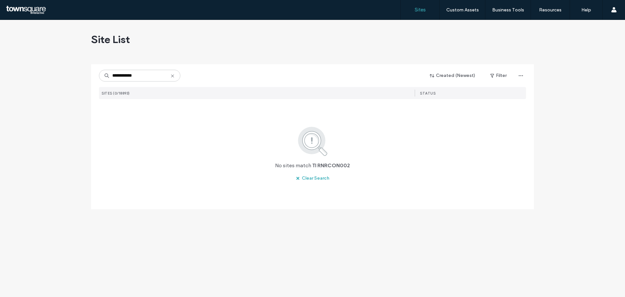
type input "**********"
click at [170, 74] on icon at bounding box center [172, 75] width 5 height 5
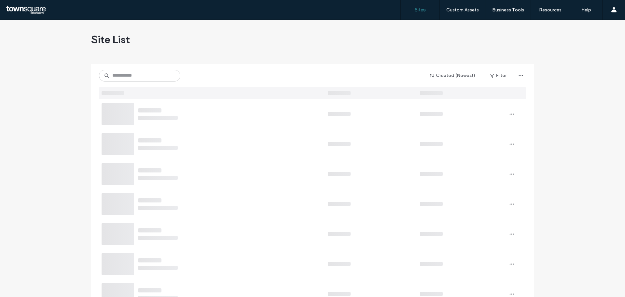
click at [207, 40] on div "Site List" at bounding box center [312, 39] width 443 height 39
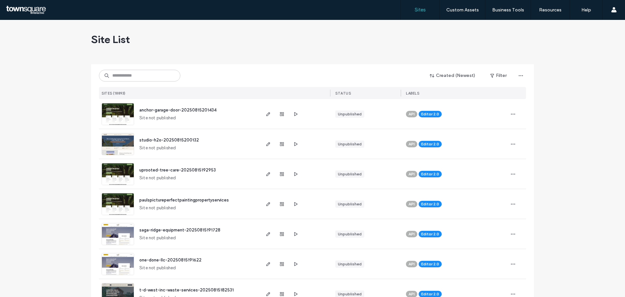
click at [120, 67] on div "Created (Newest) Filter SITES (18893) STATUS LABELS" at bounding box center [312, 81] width 427 height 35
click at [121, 74] on input at bounding box center [139, 76] width 81 height 12
paste input "**********"
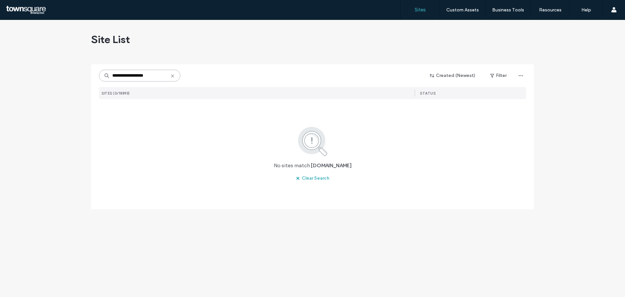
type input "**********"
click at [171, 78] on icon at bounding box center [172, 75] width 5 height 5
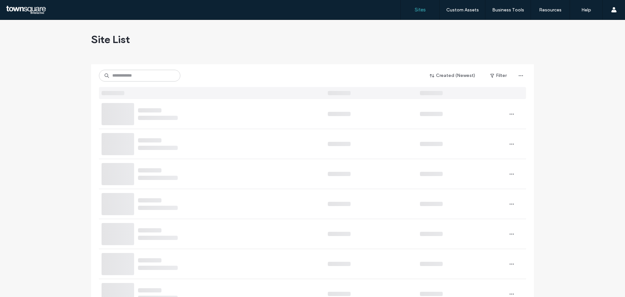
click at [183, 46] on div "Site List" at bounding box center [312, 39] width 443 height 39
